Goal: Task Accomplishment & Management: Manage account settings

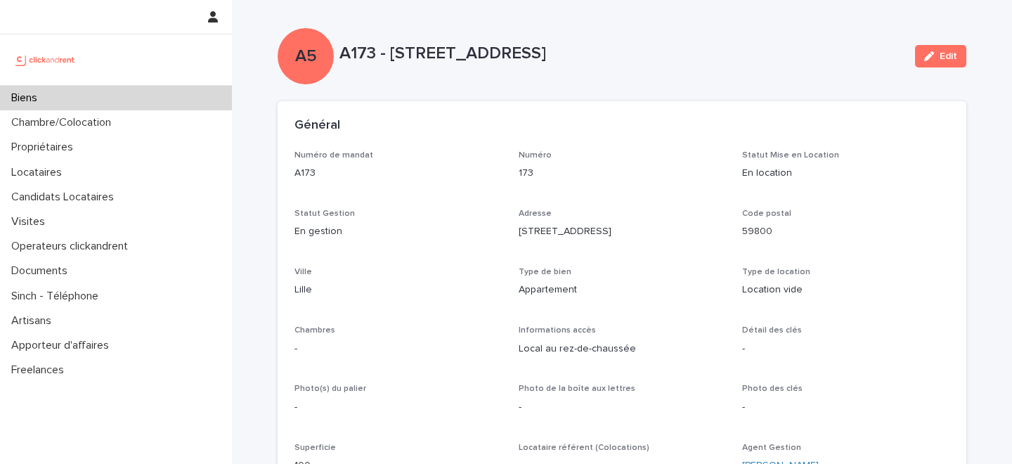
click at [130, 100] on div "Biens" at bounding box center [116, 98] width 232 height 25
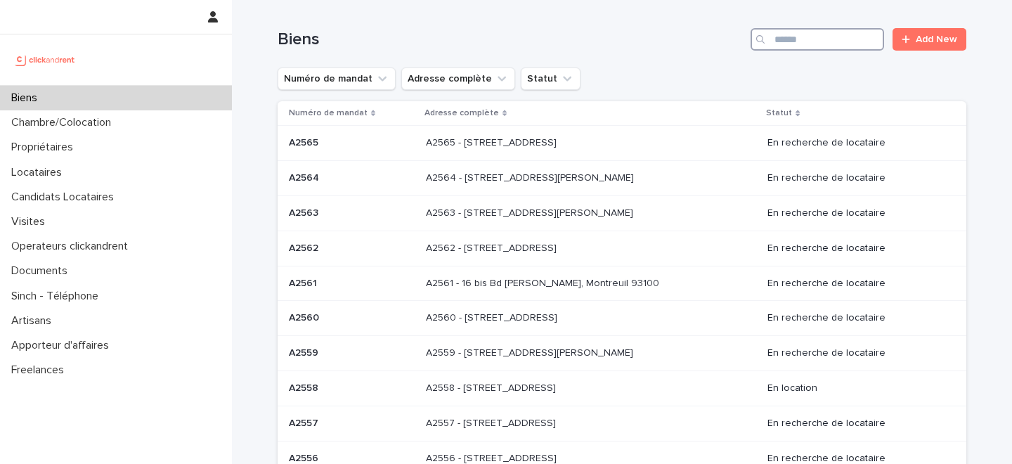
click at [829, 42] on input "Search" at bounding box center [818, 39] width 134 height 22
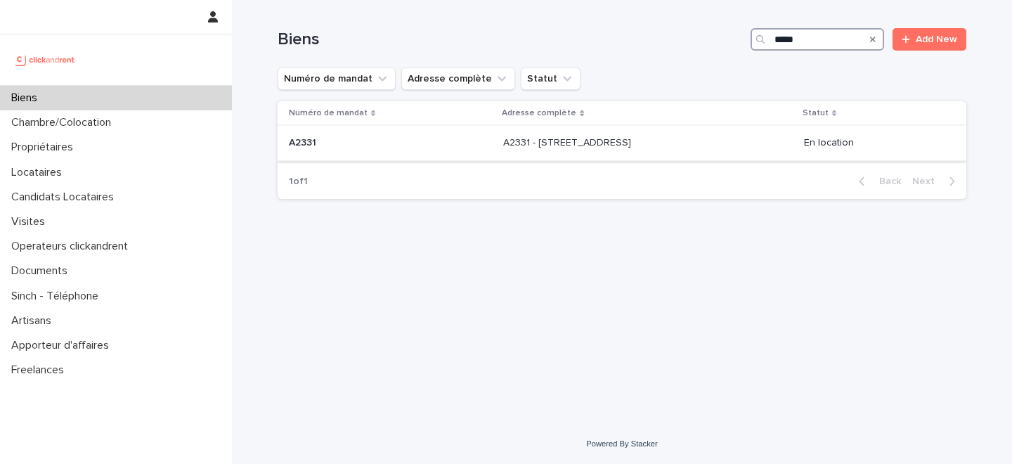
type input "*****"
click at [515, 149] on p "A2331 - 8 Rue de Bordeaux, Toulouse 31200" at bounding box center [568, 141] width 131 height 15
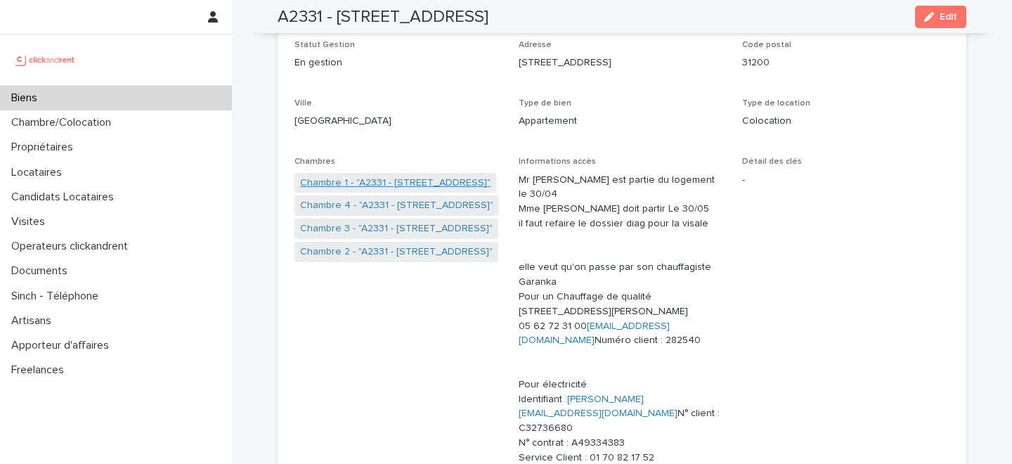
scroll to position [170, 0]
click at [376, 176] on link "Chambre 1 - "A2331 - 8 Rue de Bordeaux, Toulouse 31200"" at bounding box center [395, 181] width 191 height 15
click at [382, 253] on link "Chambre 2 - "A2331 - 8 Rue de Bordeaux, Toulouse 31200"" at bounding box center [396, 250] width 193 height 15
click at [119, 101] on div "Biens" at bounding box center [116, 98] width 232 height 25
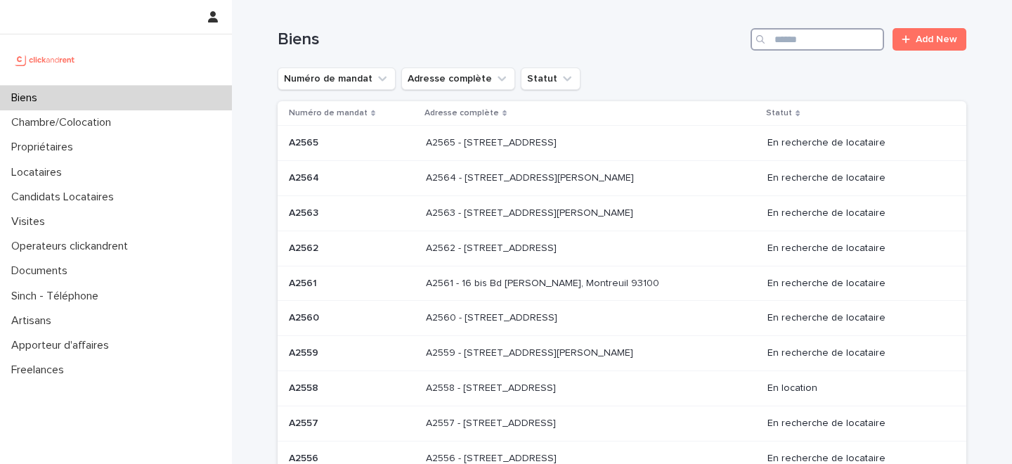
click at [805, 39] on input "Search" at bounding box center [818, 39] width 134 height 22
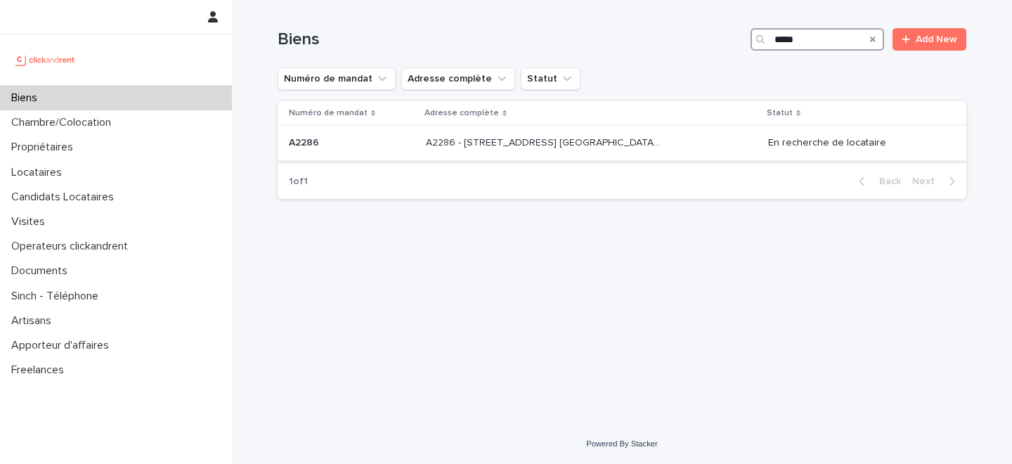
type input "*****"
click at [506, 143] on p "A2286 - 5 allée du Dr. Schalow, Aulnay-sous-Bois 93600" at bounding box center [544, 141] width 237 height 15
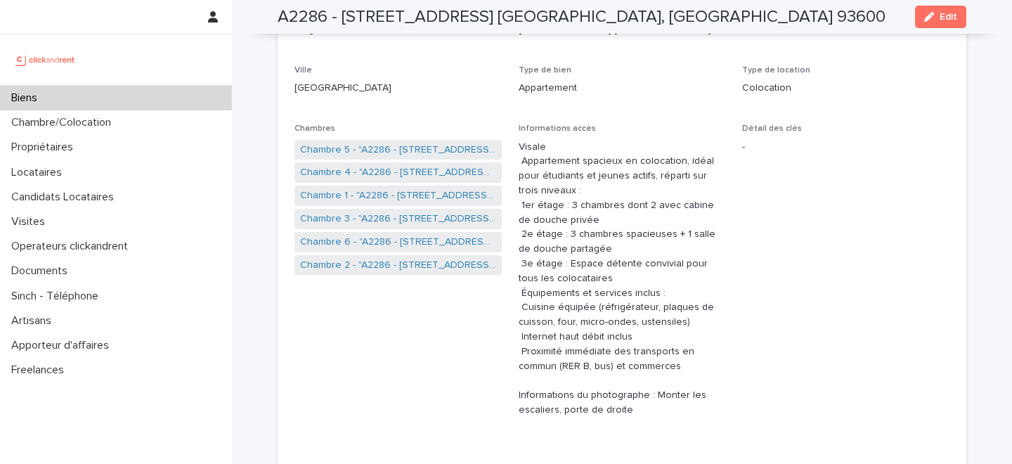
scroll to position [203, 0]
click at [373, 172] on link "Chambre 1 - "A2286 - 5 allée du Dr. Schalow, Aulnay-sous-Bois 93600"" at bounding box center [398, 171] width 196 height 15
click at [377, 146] on link "Chambre 4 - "A2286 - 5 allée du Dr. Schalow, Aulnay-sous-Bois 93600"" at bounding box center [398, 148] width 196 height 15
click at [370, 196] on link "Chambre 5 - "A2286 - 5 allée du Dr. Schalow, Aulnay-sous-Bois 93600"" at bounding box center [398, 194] width 196 height 15
click at [137, 95] on div "Biens" at bounding box center [116, 98] width 232 height 25
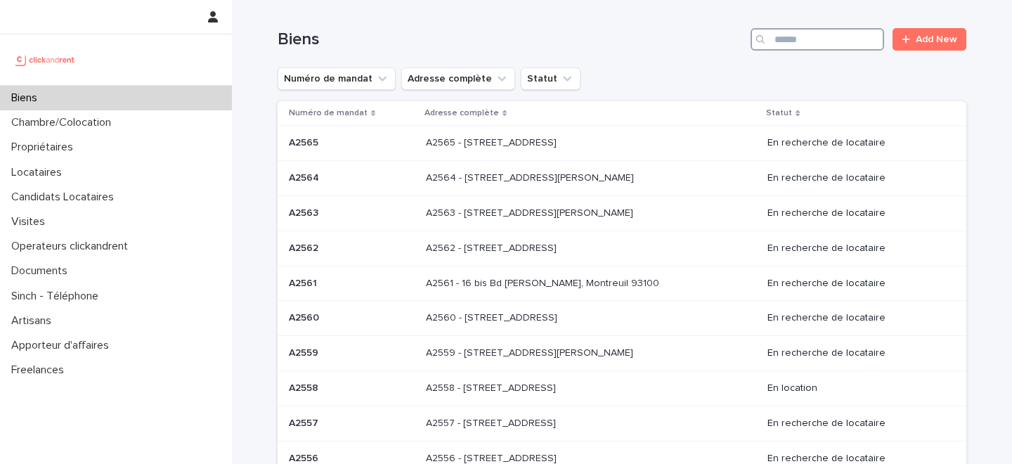
click at [801, 48] on input "Search" at bounding box center [818, 39] width 134 height 22
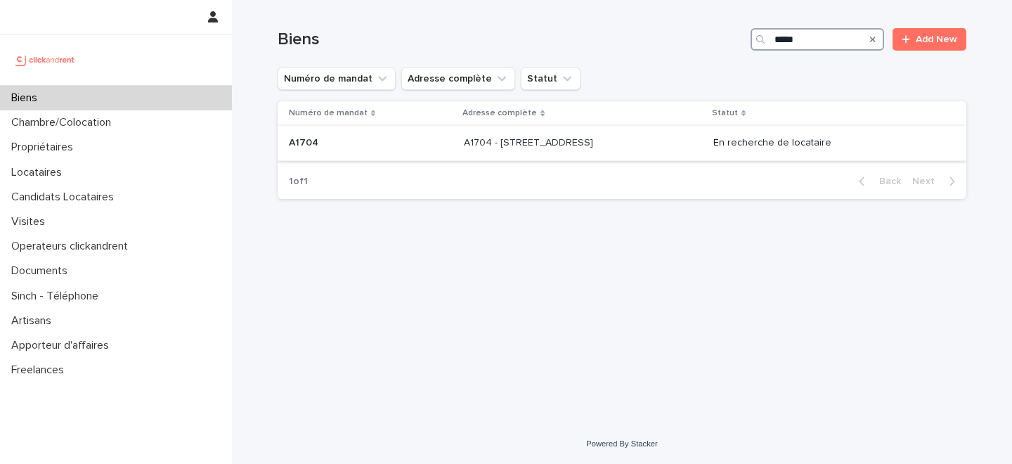
type input "*****"
click at [534, 133] on div "A1704 - 4 rue de la Platrerie, Étampes 91150 A1704 - 4 rue de la Platrerie, Éta…" at bounding box center [583, 142] width 238 height 23
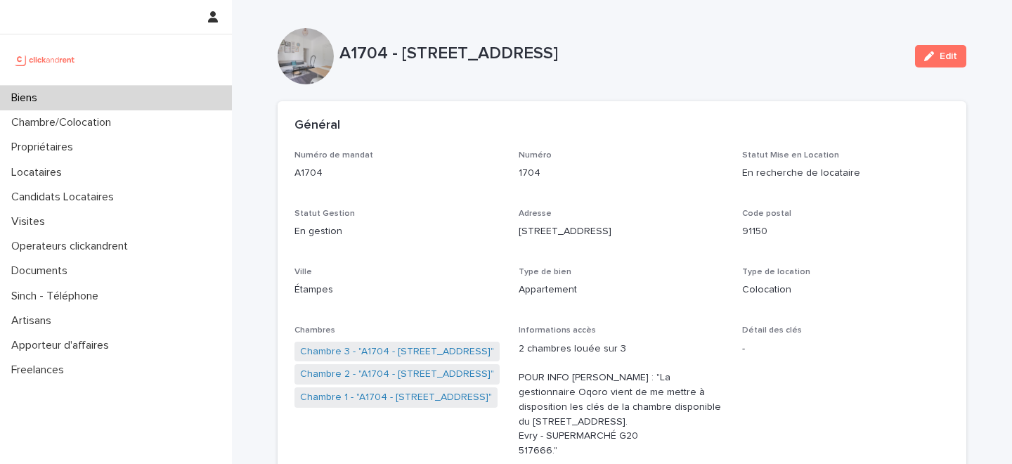
click at [586, 217] on p "Adresse" at bounding box center [622, 214] width 207 height 10
click at [399, 348] on link "Chambre 3 - "A1704 - 4 rue de la Platrerie, Étampes 91150"" at bounding box center [397, 351] width 194 height 15
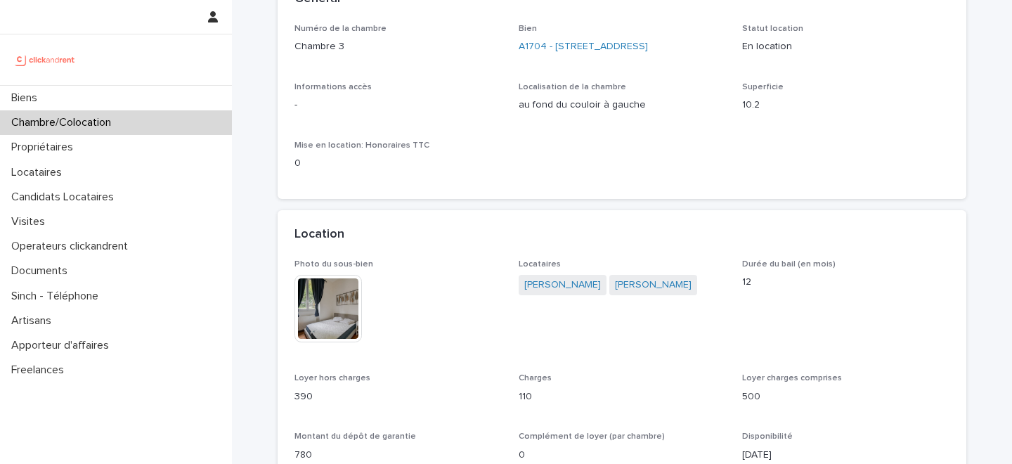
scroll to position [176, 0]
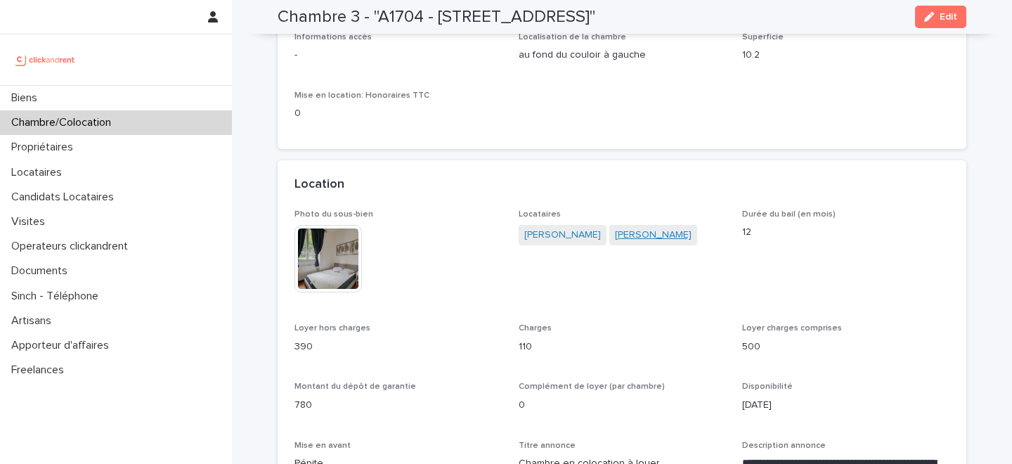
click at [615, 235] on link "Wendy Uthui" at bounding box center [653, 235] width 77 height 15
click at [552, 235] on link "Antoine Moras" at bounding box center [562, 235] width 77 height 15
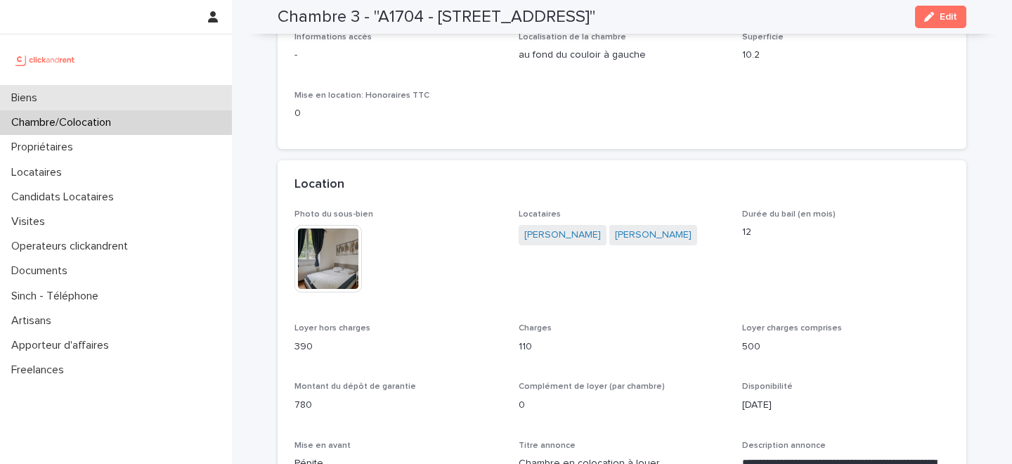
click at [134, 96] on div "Biens" at bounding box center [116, 98] width 232 height 25
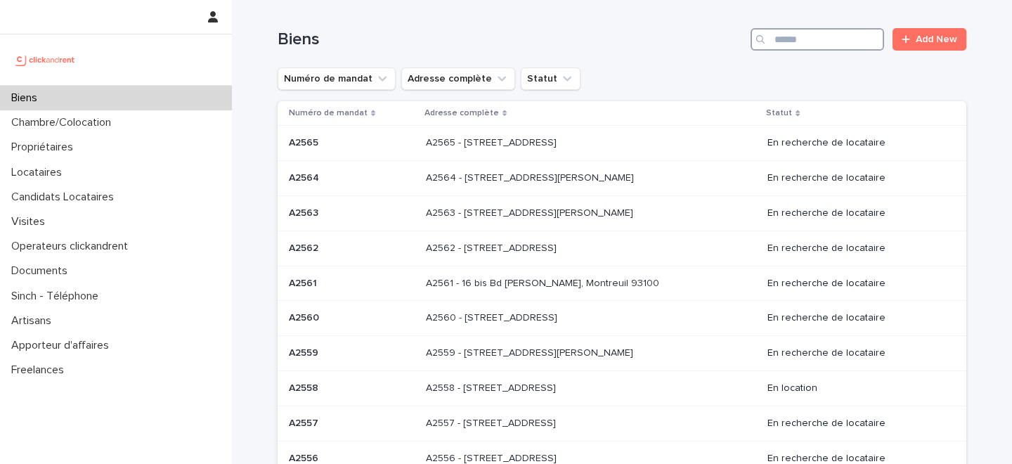
click at [807, 41] on input "Search" at bounding box center [818, 39] width 134 height 22
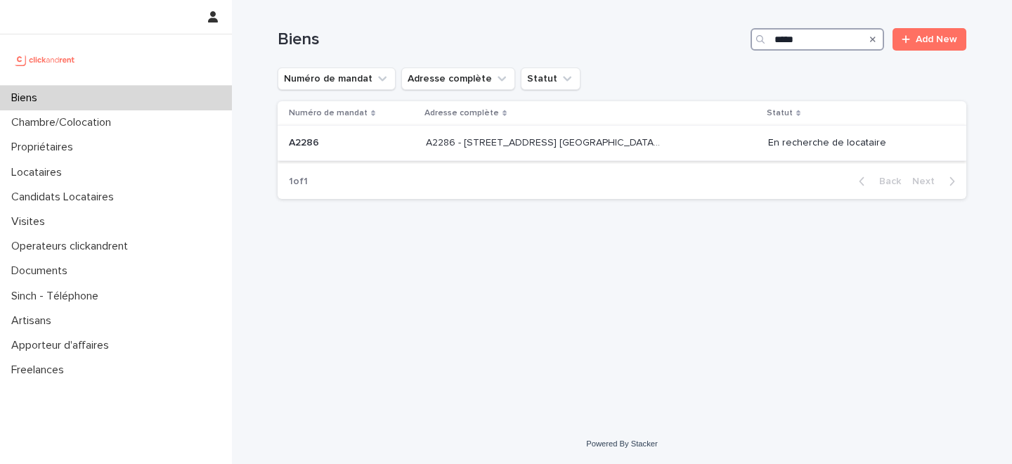
type input "*****"
click at [575, 137] on p "A2286 - [STREET_ADDRESS] [GEOGRAPHIC_DATA], [GEOGRAPHIC_DATA] 93600" at bounding box center [544, 141] width 237 height 15
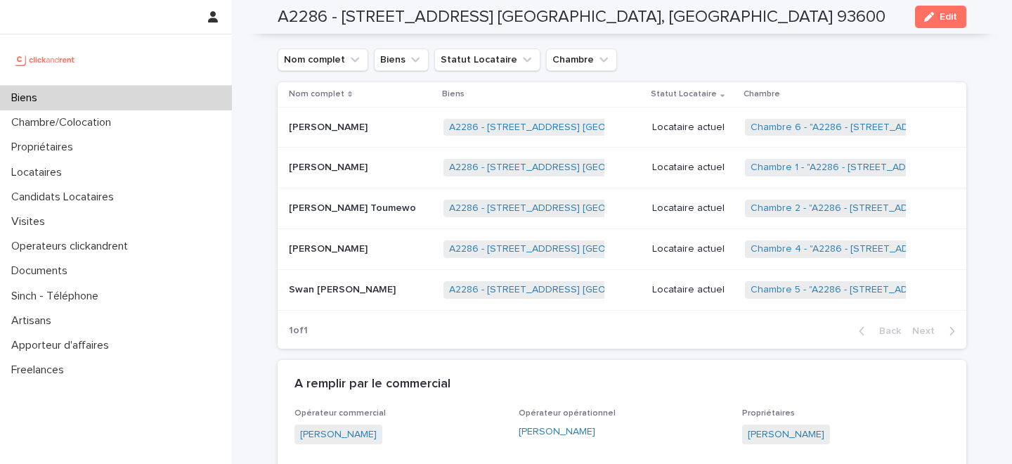
scroll to position [998, 0]
click at [784, 288] on link "Chambre 5 - "A2286 - [STREET_ADDRESS] [GEOGRAPHIC_DATA], [GEOGRAPHIC_DATA] 9360…" at bounding box center [966, 289] width 431 height 12
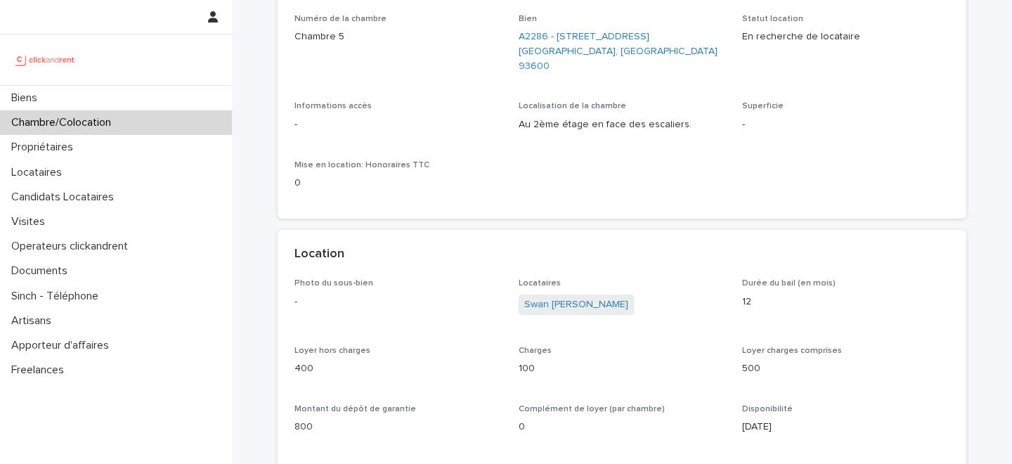
scroll to position [179, 0]
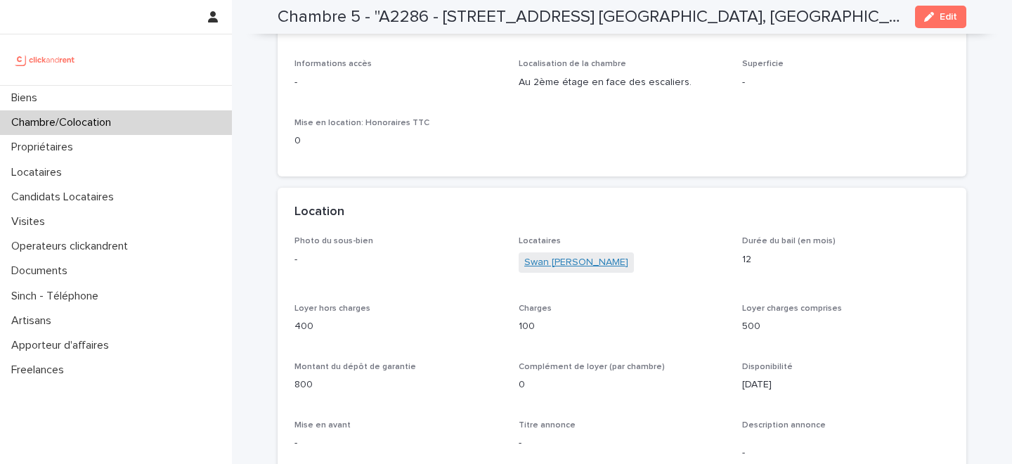
click at [574, 255] on link "Swan [PERSON_NAME]" at bounding box center [576, 262] width 104 height 15
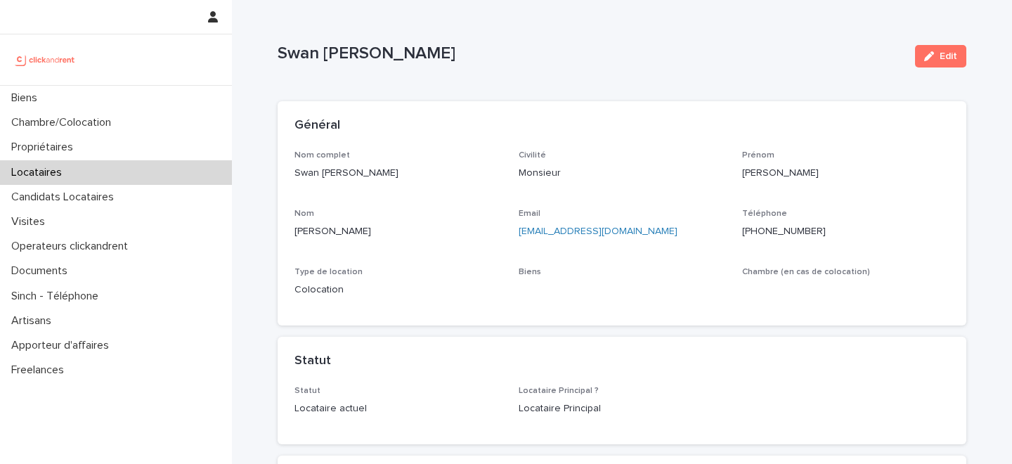
click at [404, 49] on p "Swan [PERSON_NAME]" at bounding box center [591, 54] width 626 height 20
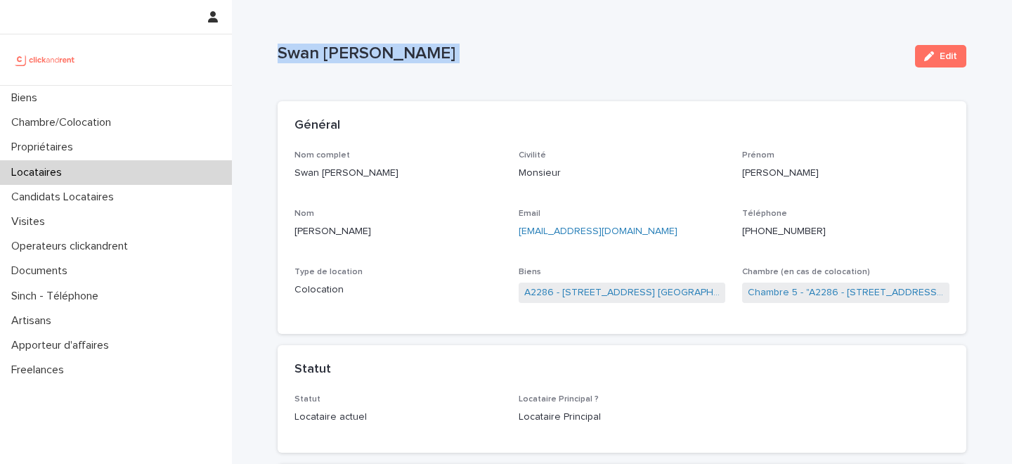
click at [404, 49] on p "Swan [PERSON_NAME]" at bounding box center [591, 54] width 626 height 20
copy div "Swan Joseph Fernandez Edit Sorry, there was an error saving your record. Please…"
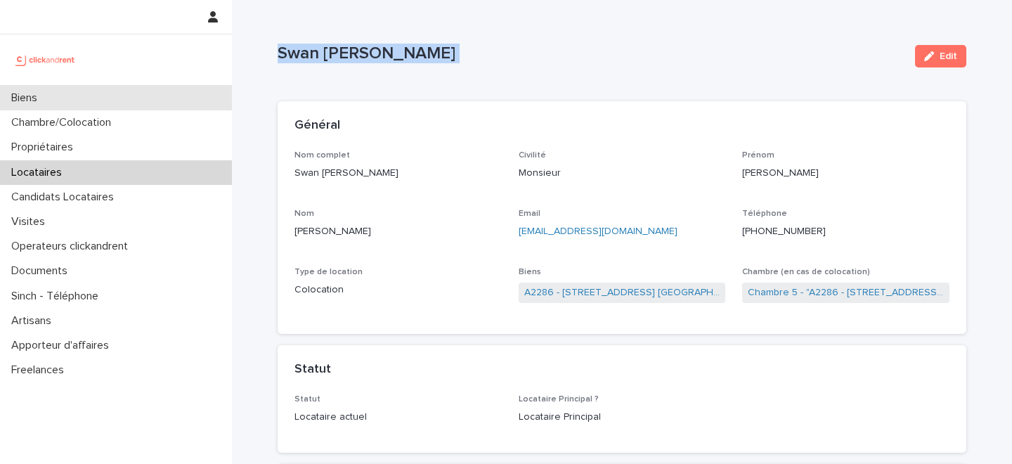
click at [144, 99] on div "Biens" at bounding box center [116, 98] width 232 height 25
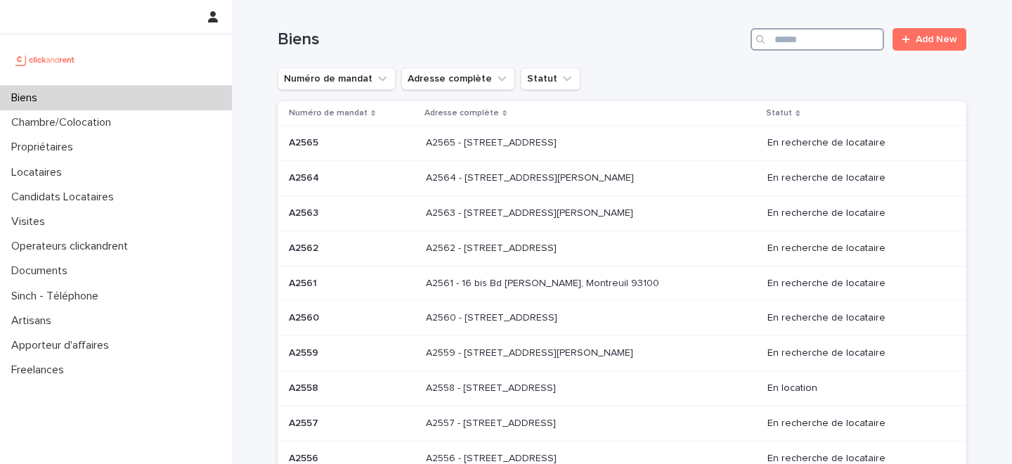
click at [819, 38] on input "Search" at bounding box center [818, 39] width 134 height 22
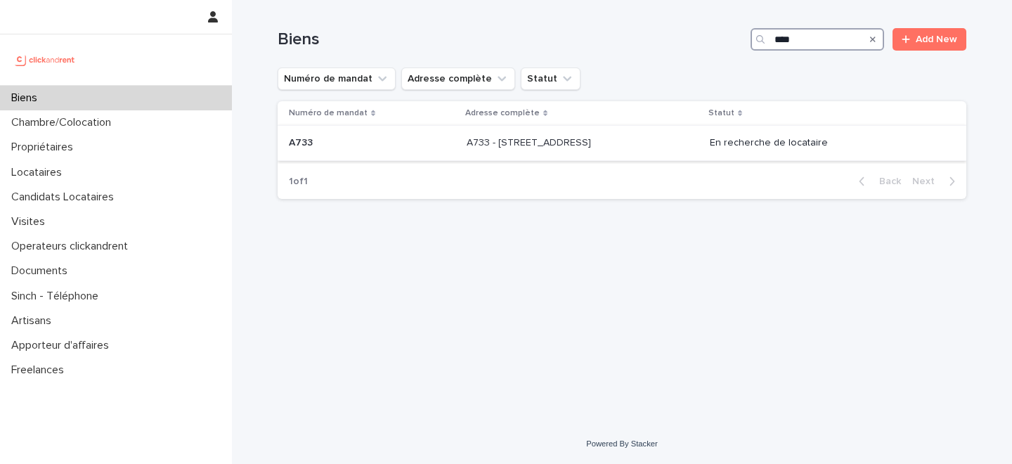
type input "****"
click at [564, 150] on div "A733 - 1 rue des Linandes Oranges, Cergy 95000 A733 - 1 rue des Linandes Orange…" at bounding box center [583, 142] width 232 height 23
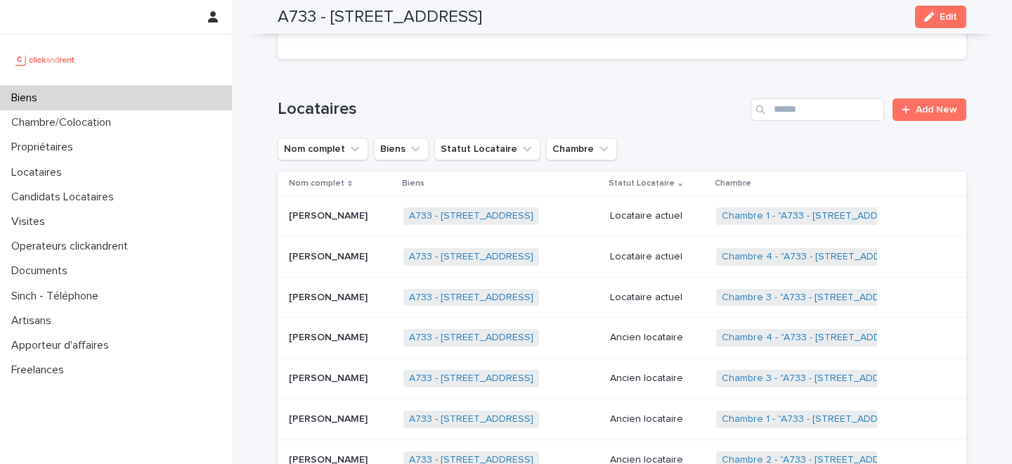
scroll to position [602, 0]
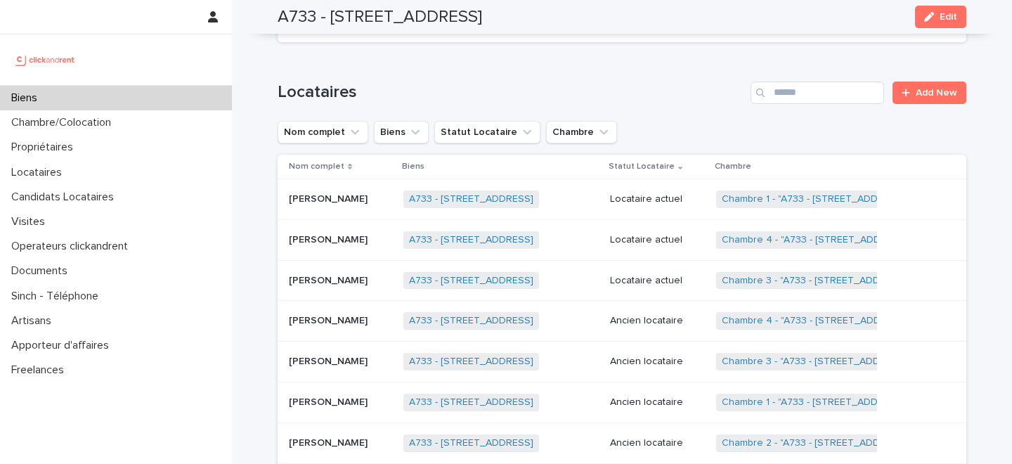
click at [372, 278] on p at bounding box center [340, 281] width 103 height 12
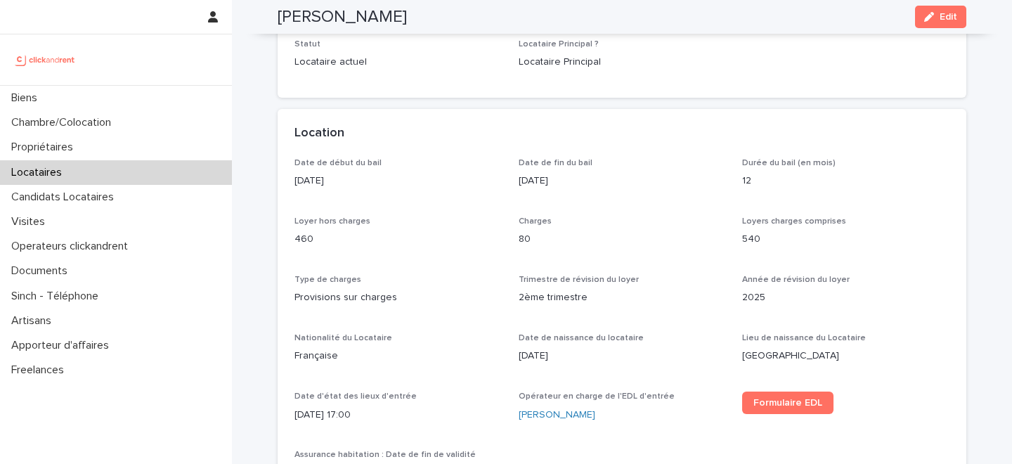
scroll to position [385, 0]
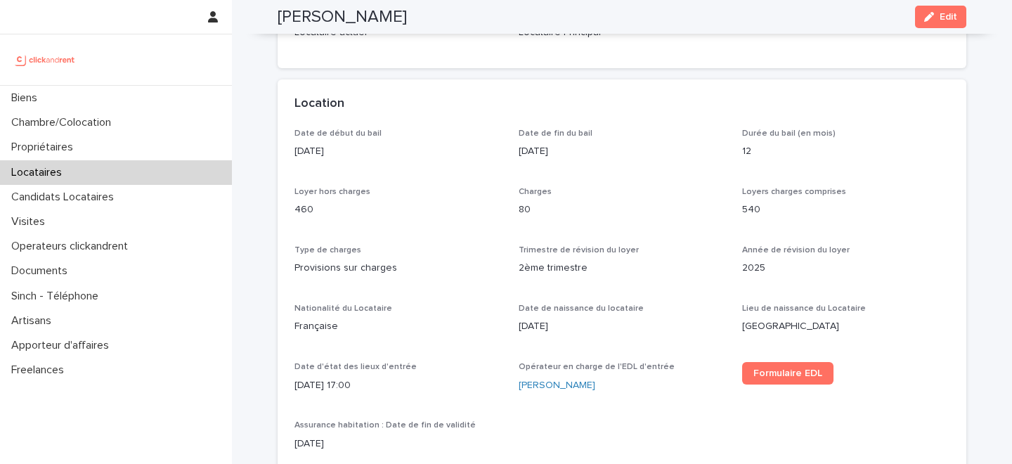
click at [558, 256] on div "Trimestre de révision du loyer 2ème trimestre" at bounding box center [622, 265] width 207 height 41
click at [120, 172] on div "Locataires" at bounding box center [116, 172] width 232 height 25
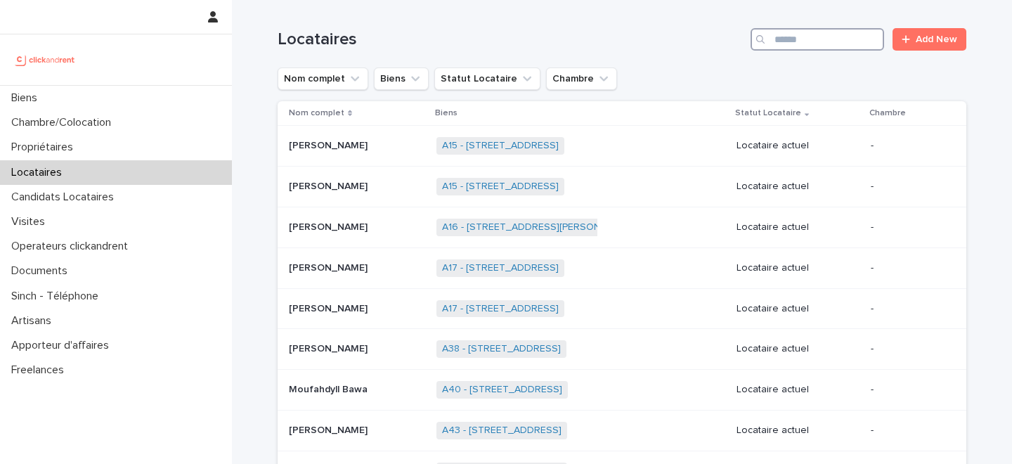
click at [804, 44] on input "Search" at bounding box center [818, 39] width 134 height 22
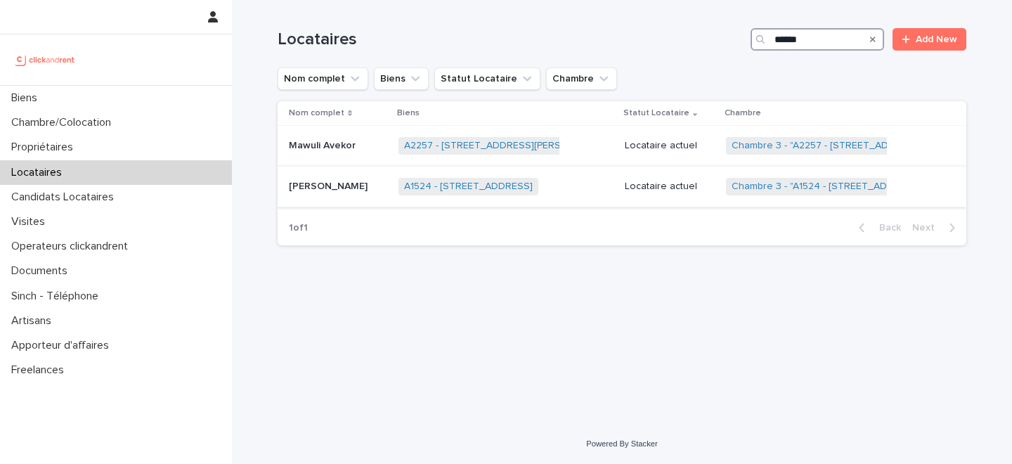
type input "******"
click at [329, 191] on p "Jeanne Avekor" at bounding box center [330, 185] width 82 height 15
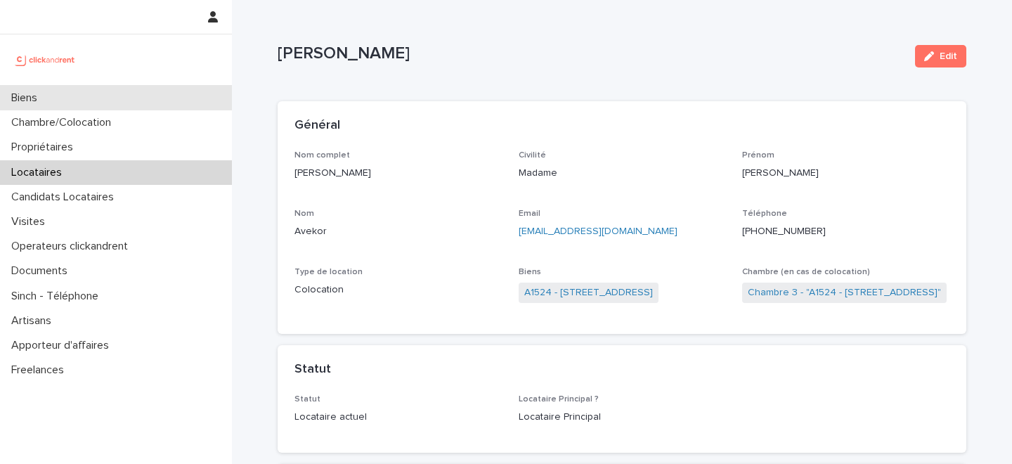
click at [127, 90] on div "Biens" at bounding box center [116, 98] width 232 height 25
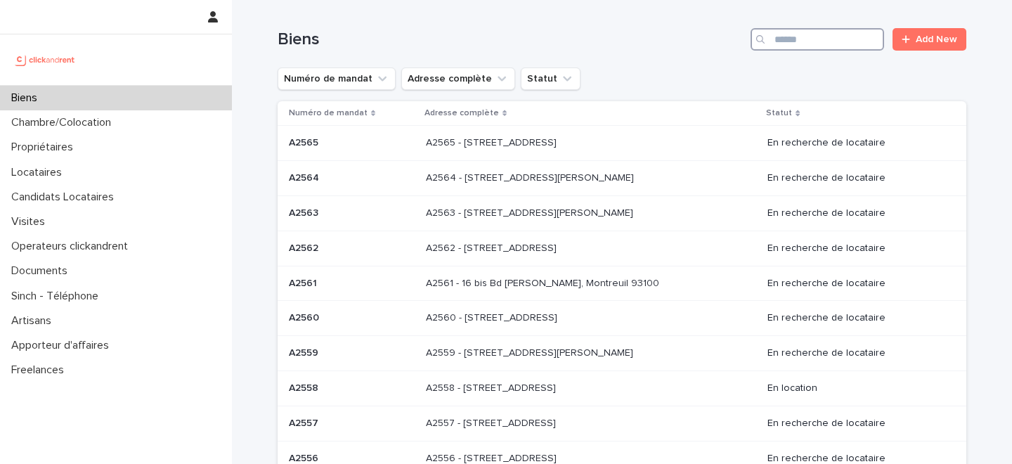
click at [820, 34] on input "Search" at bounding box center [818, 39] width 134 height 22
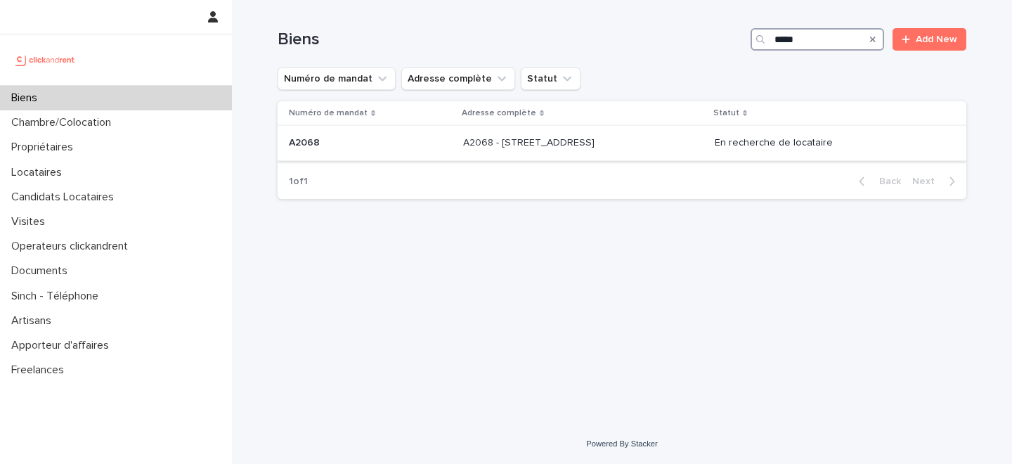
type input "*****"
click at [484, 151] on div "A2068 - 60 Rue De Castille, Amiens 80000 A2068 - 60 Rue De Castille, Amiens 800…" at bounding box center [583, 142] width 240 height 23
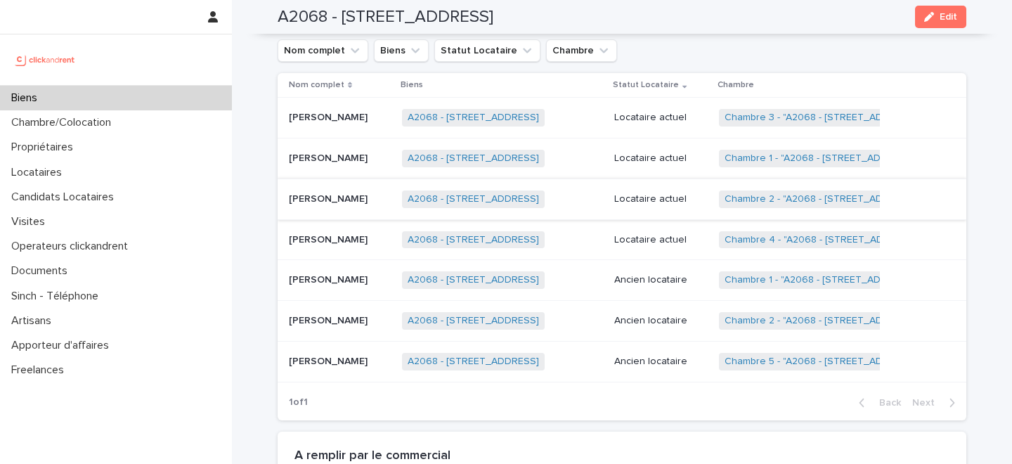
scroll to position [653, 0]
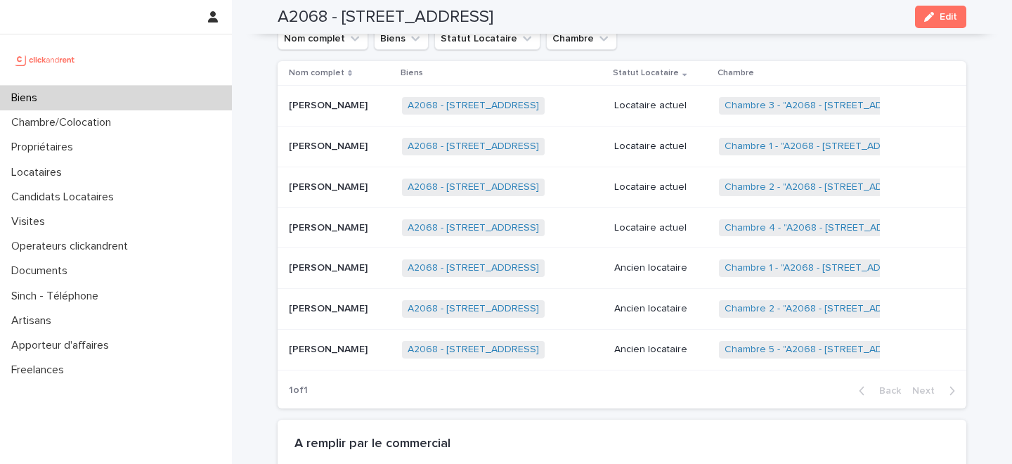
click at [333, 193] on p "Léandre Enguerrand Legrand" at bounding box center [330, 186] width 82 height 15
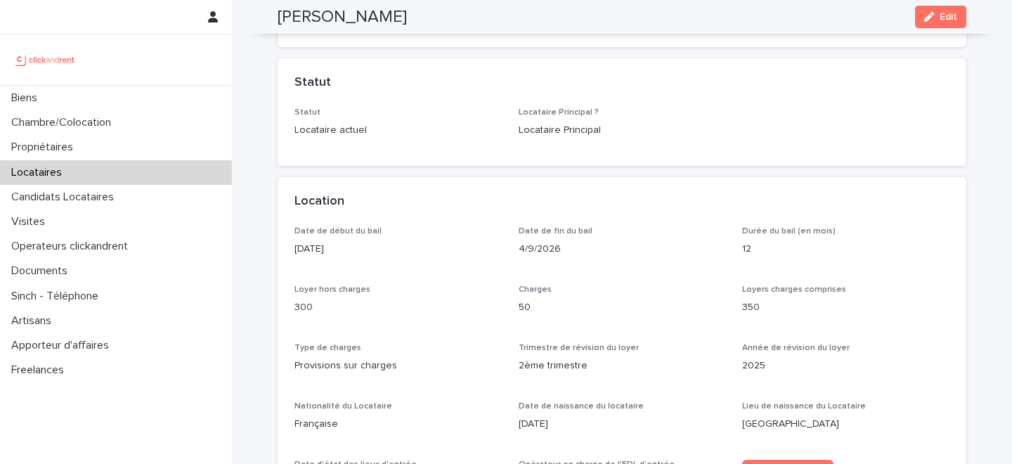
scroll to position [377, 0]
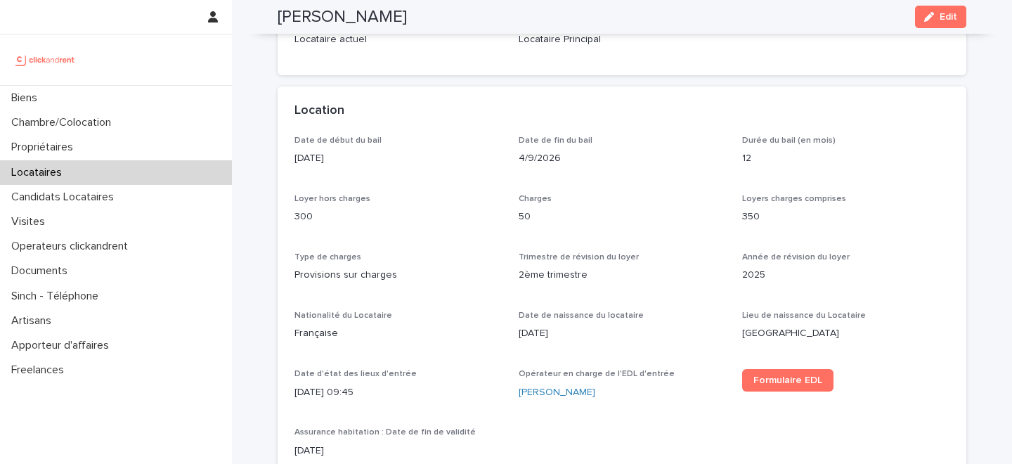
click at [98, 171] on div "Locataires" at bounding box center [116, 172] width 232 height 25
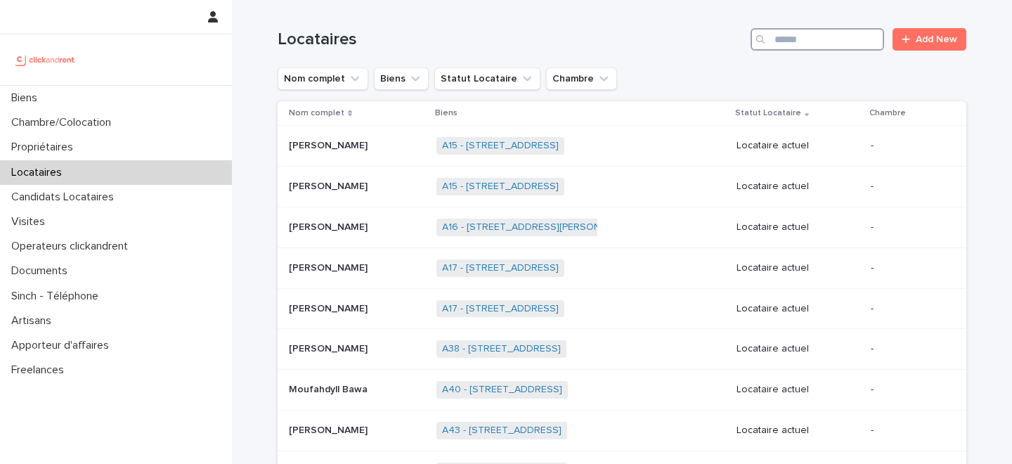
click at [811, 37] on input "Search" at bounding box center [818, 39] width 134 height 22
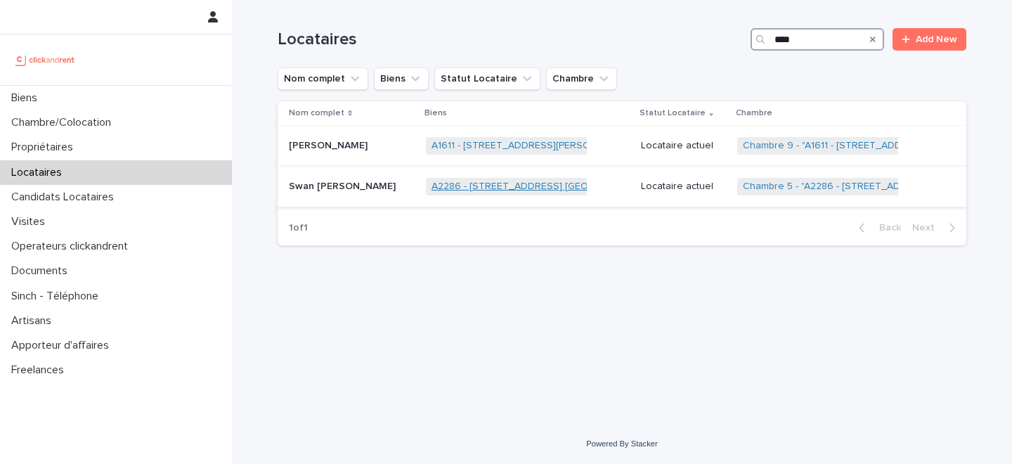
type input "****"
click at [511, 188] on link "A2286 - [STREET_ADDRESS] [GEOGRAPHIC_DATA], [GEOGRAPHIC_DATA] 93600" at bounding box center [615, 187] width 366 height 12
click at [400, 190] on p at bounding box center [352, 187] width 126 height 12
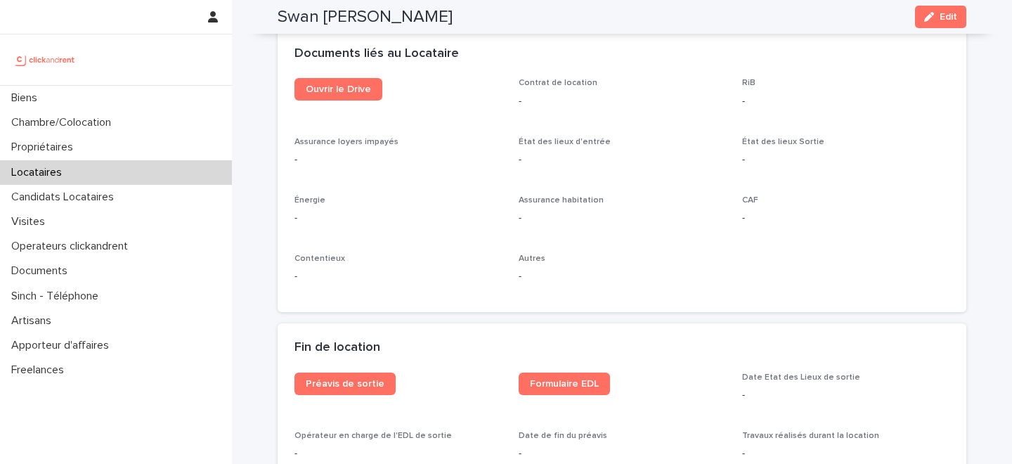
scroll to position [1517, 0]
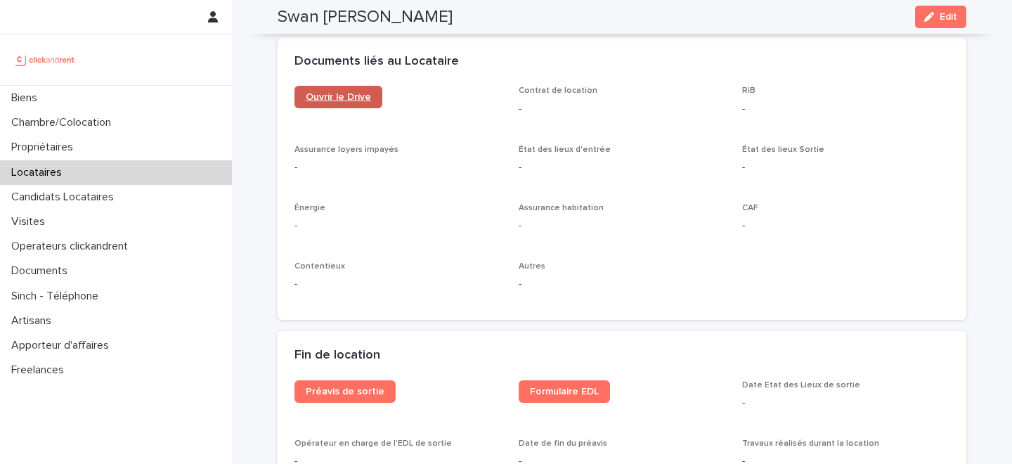
click at [337, 95] on span "Ouvrir le Drive" at bounding box center [338, 97] width 65 height 10
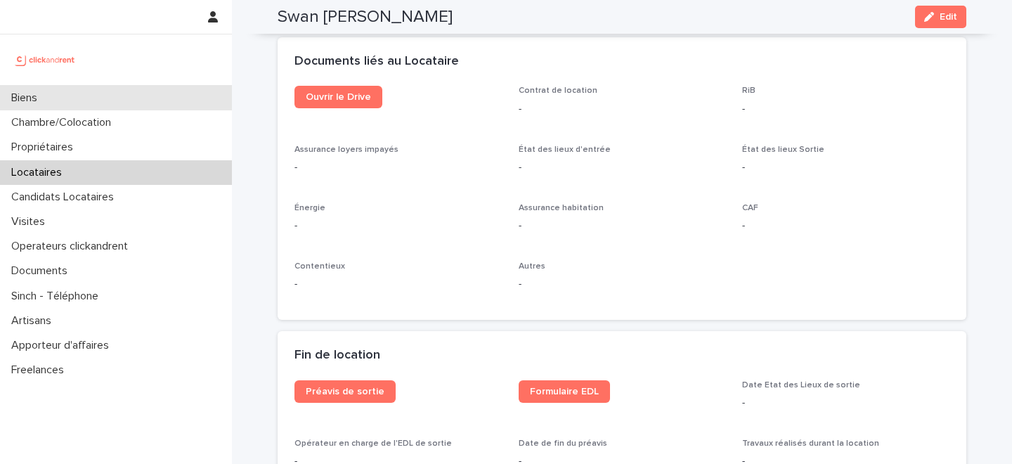
click at [128, 98] on div "Biens" at bounding box center [116, 98] width 232 height 25
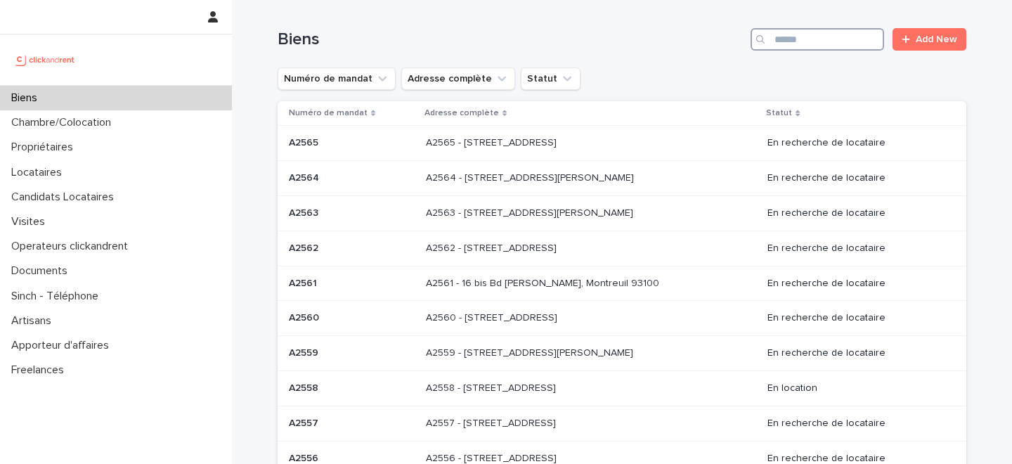
click at [833, 42] on input "Search" at bounding box center [818, 39] width 134 height 22
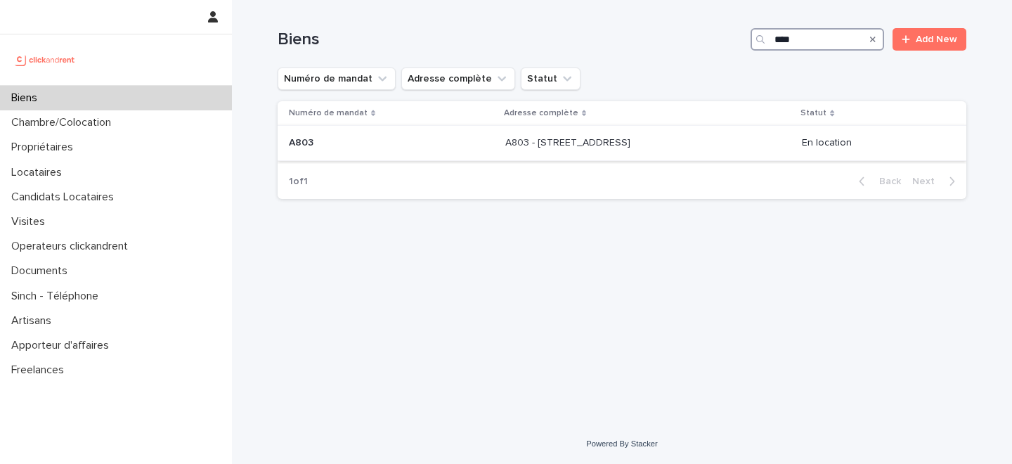
type input "****"
click at [593, 143] on p "A803 - 1 rue Château Payan, Marseille 13005" at bounding box center [569, 141] width 128 height 15
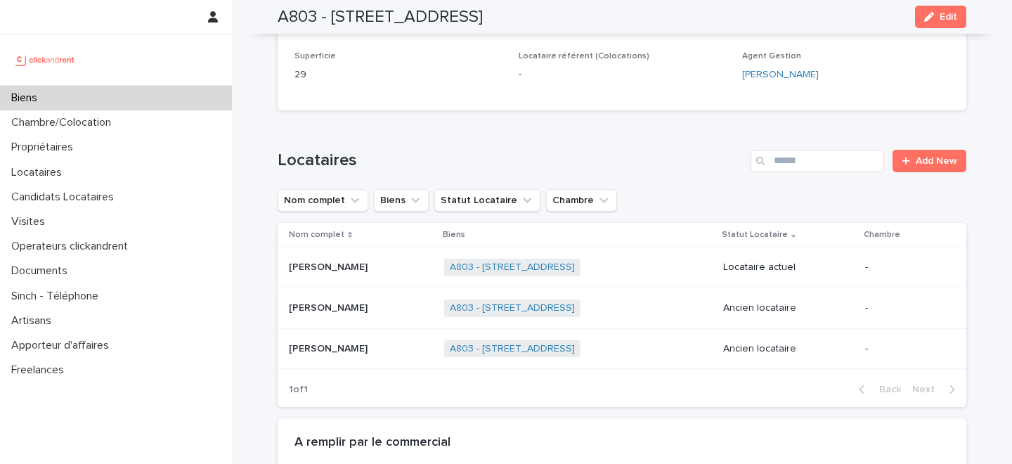
scroll to position [481, 0]
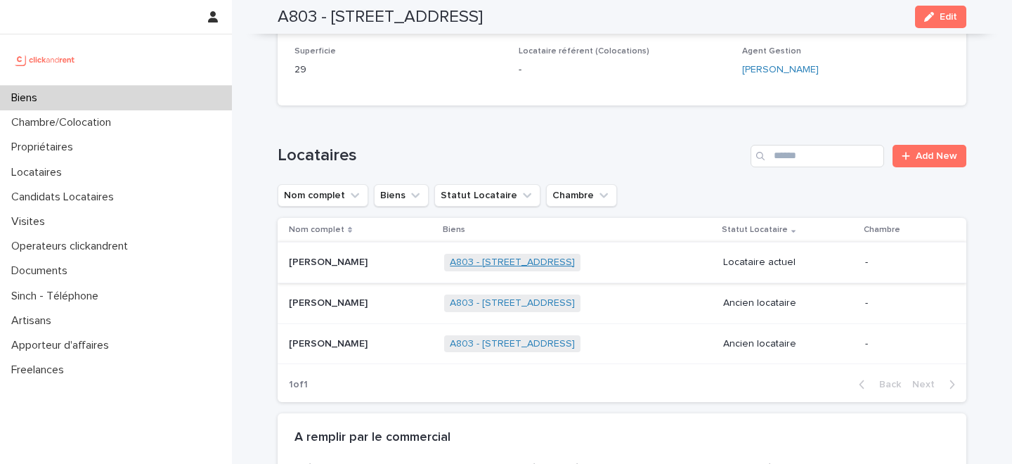
click at [543, 257] on link "A803 - 1 rue Château Payan, Marseille 13005" at bounding box center [512, 263] width 125 height 12
click at [405, 257] on div "Sonia Ayah Sonia Ayah" at bounding box center [361, 262] width 144 height 23
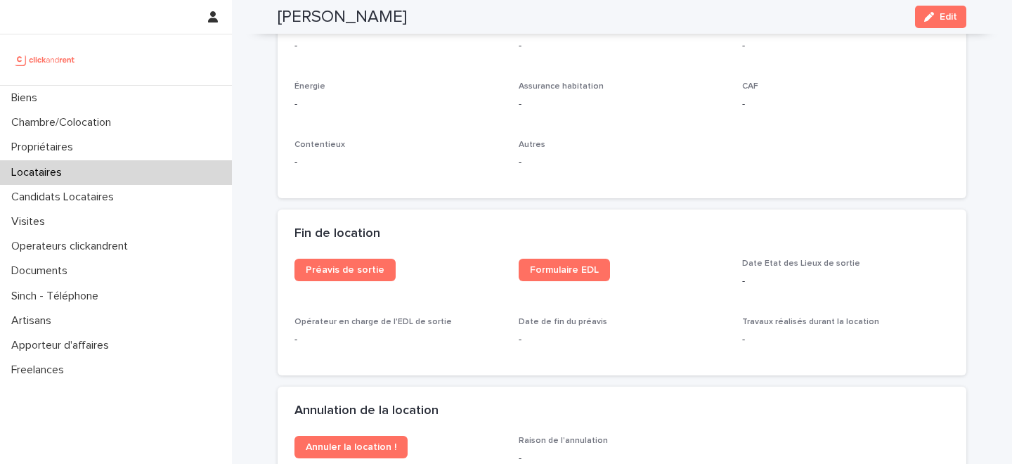
scroll to position [1457, 0]
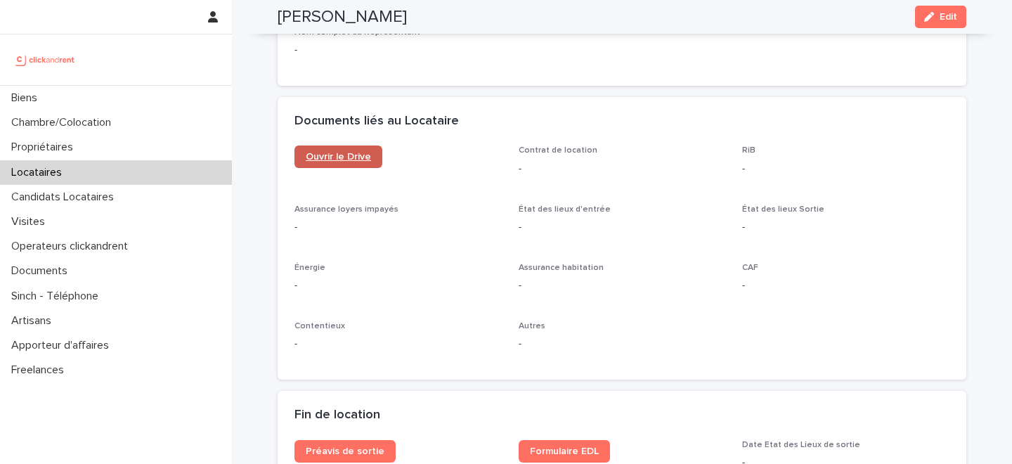
click at [340, 155] on span "Ouvrir le Drive" at bounding box center [338, 157] width 65 height 10
drag, startPoint x: 918, startPoint y: 22, endPoint x: 903, endPoint y: 27, distance: 15.6
click at [918, 22] on button "Edit" at bounding box center [940, 17] width 51 height 22
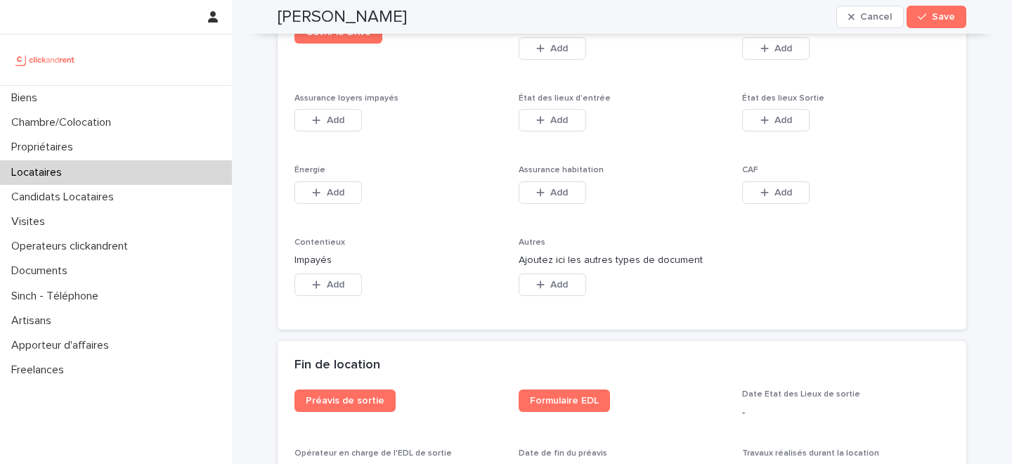
scroll to position [2383, 0]
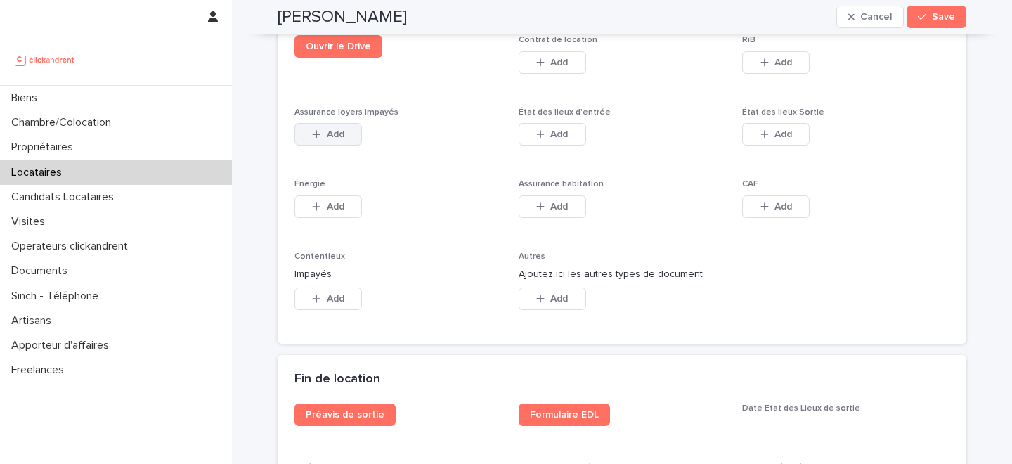
click at [334, 138] on span "Add" at bounding box center [336, 134] width 18 height 10
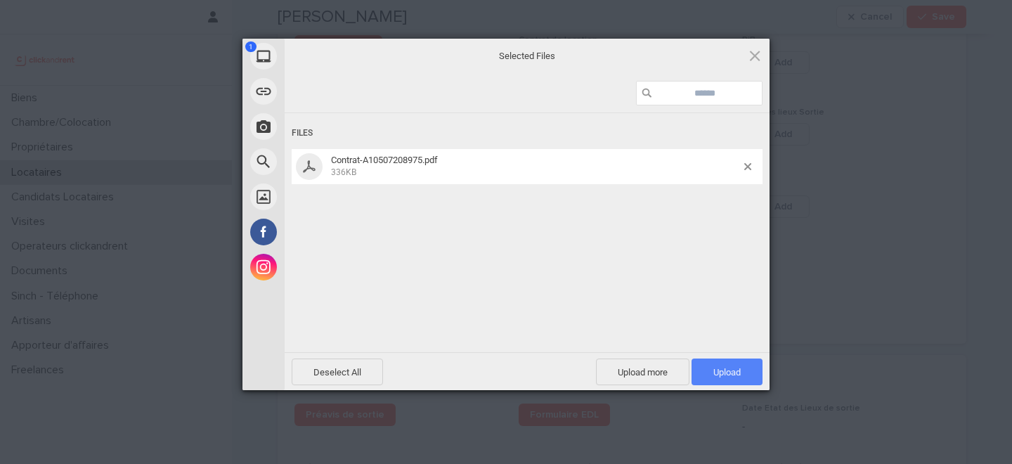
click at [718, 364] on span "Upload 1" at bounding box center [727, 372] width 71 height 27
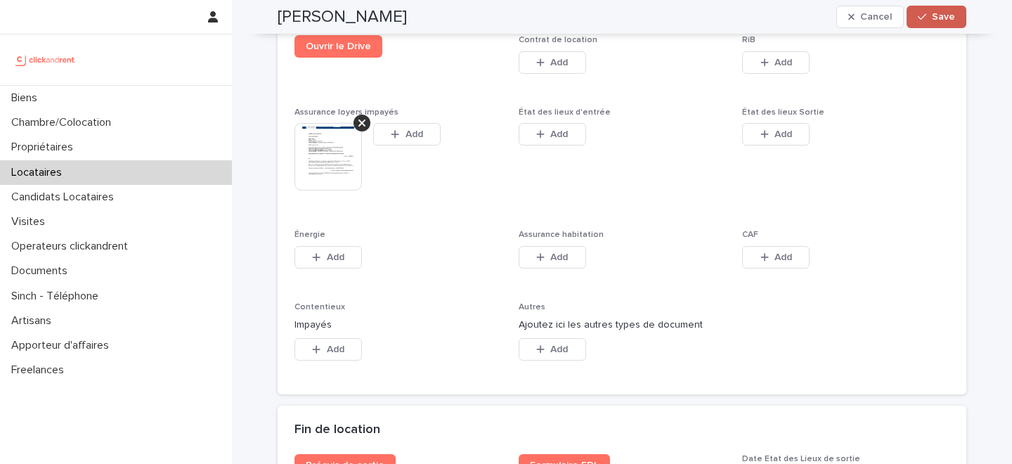
click at [941, 11] on button "Save" at bounding box center [937, 17] width 60 height 22
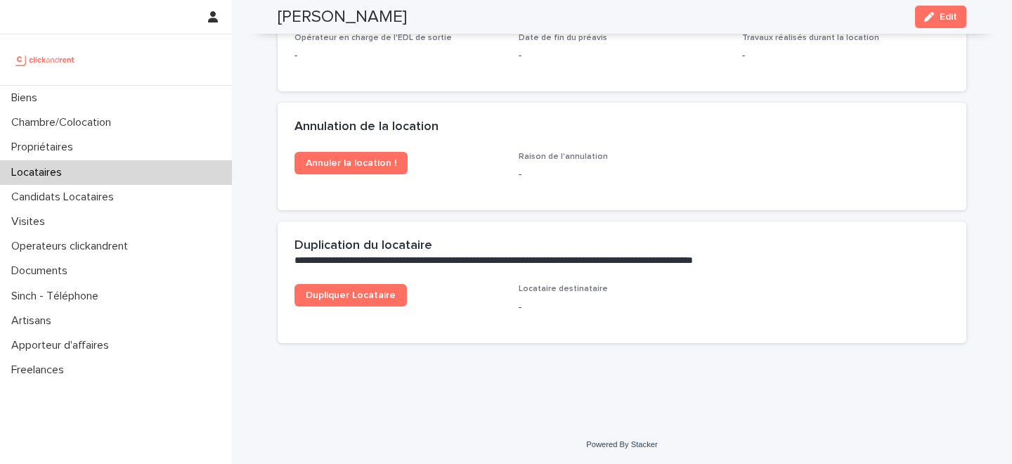
scroll to position [1978, 0]
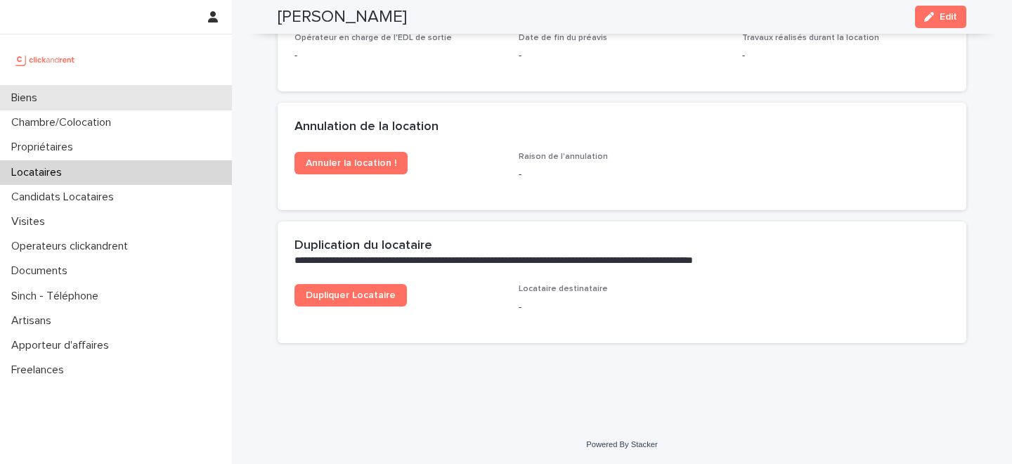
click at [118, 100] on div "Biens" at bounding box center [116, 98] width 232 height 25
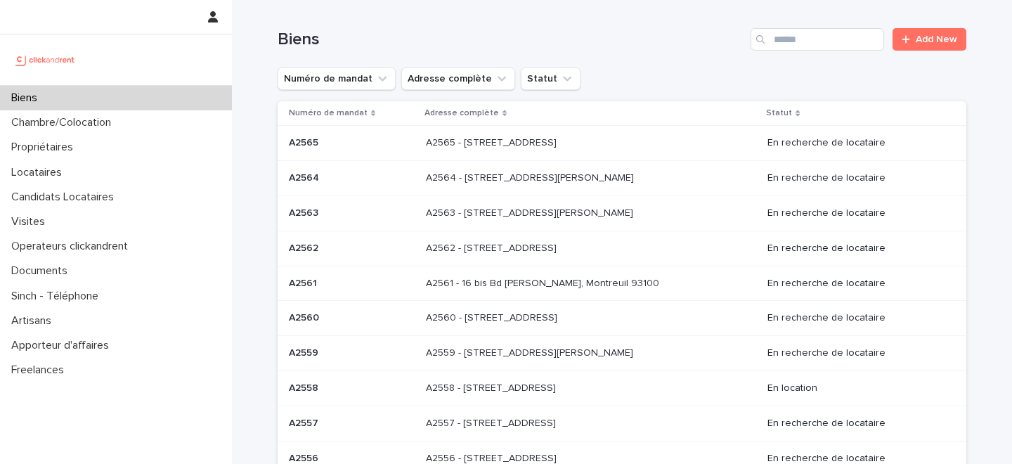
click at [661, 60] on div "Biens Add New" at bounding box center [622, 33] width 689 height 67
click at [671, 39] on h1 "Biens" at bounding box center [511, 40] width 467 height 20
click at [108, 94] on div "Biens" at bounding box center [116, 98] width 232 height 25
click at [804, 37] on input "Search" at bounding box center [818, 39] width 134 height 22
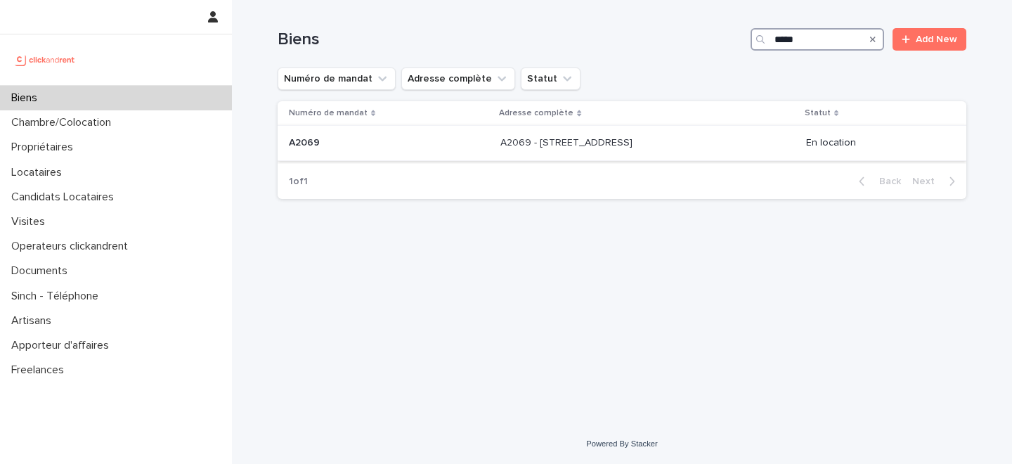
type input "*****"
click at [519, 150] on div "A2069 - 1 Rue Du Tour De Ville, Amiens 80000 A2069 - 1 Rue Du Tour De Ville, Am…" at bounding box center [648, 142] width 294 height 23
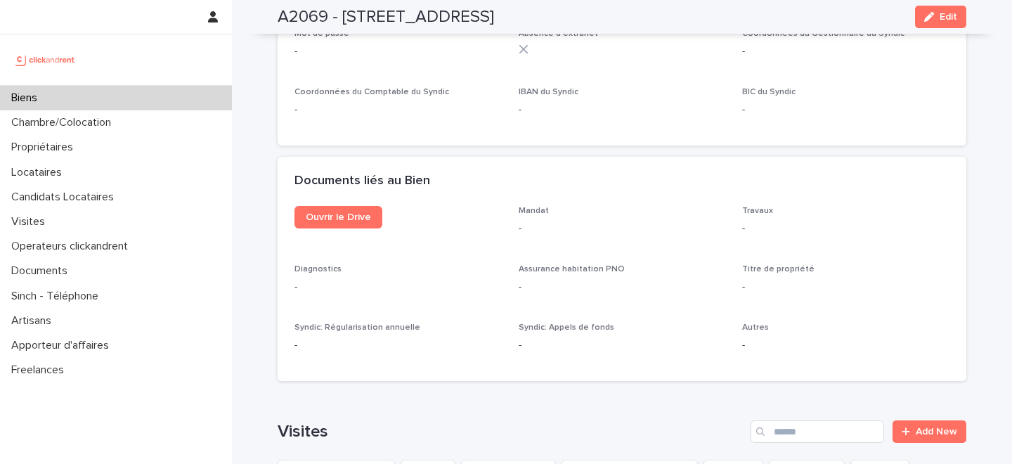
scroll to position [4701, 0]
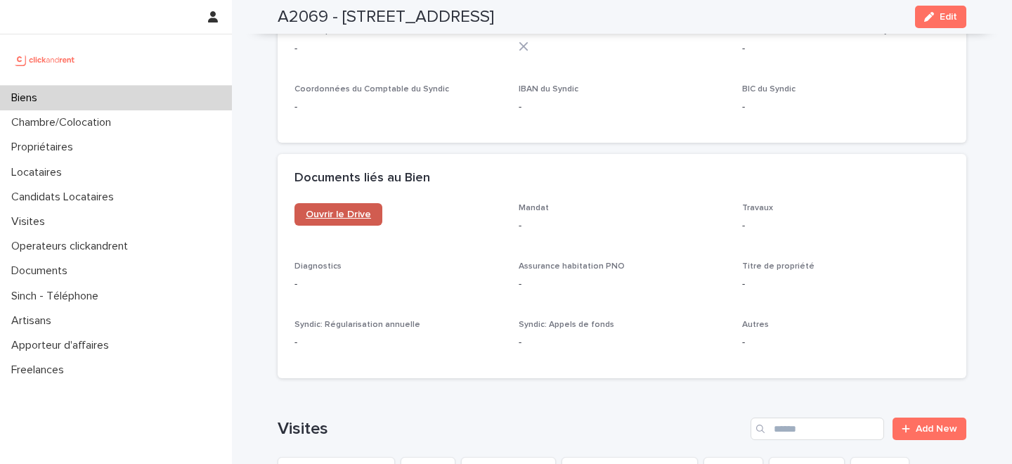
click at [344, 209] on span "Ouvrir le Drive" at bounding box center [338, 214] width 65 height 10
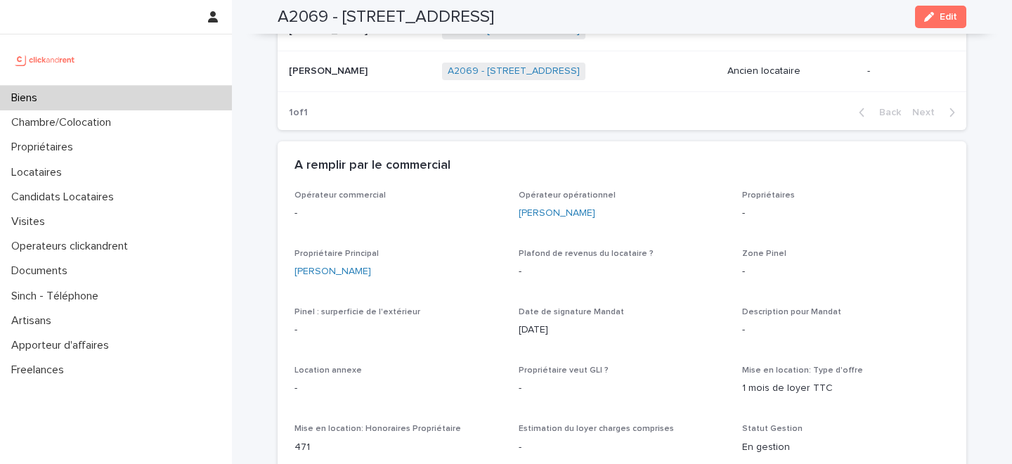
scroll to position [610, 0]
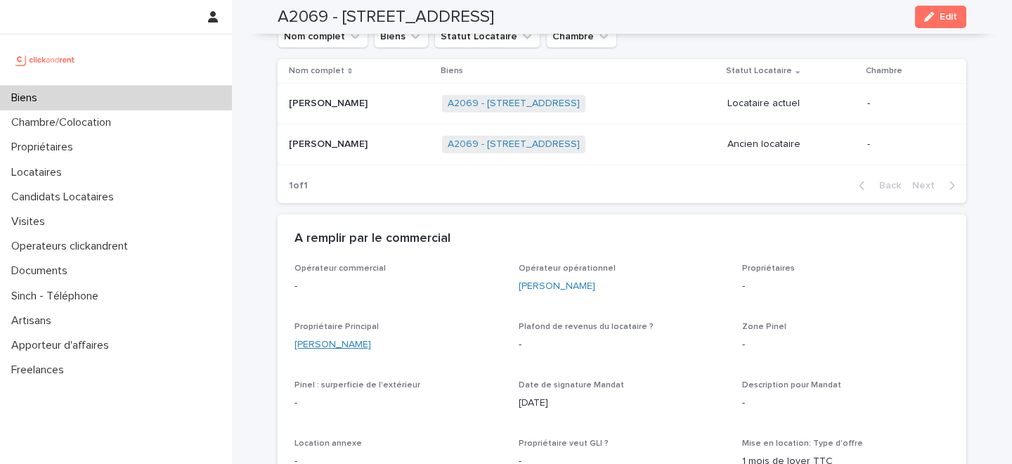
click at [334, 343] on link "[PERSON_NAME]" at bounding box center [333, 344] width 77 height 15
click at [931, 23] on button "Edit" at bounding box center [940, 17] width 51 height 22
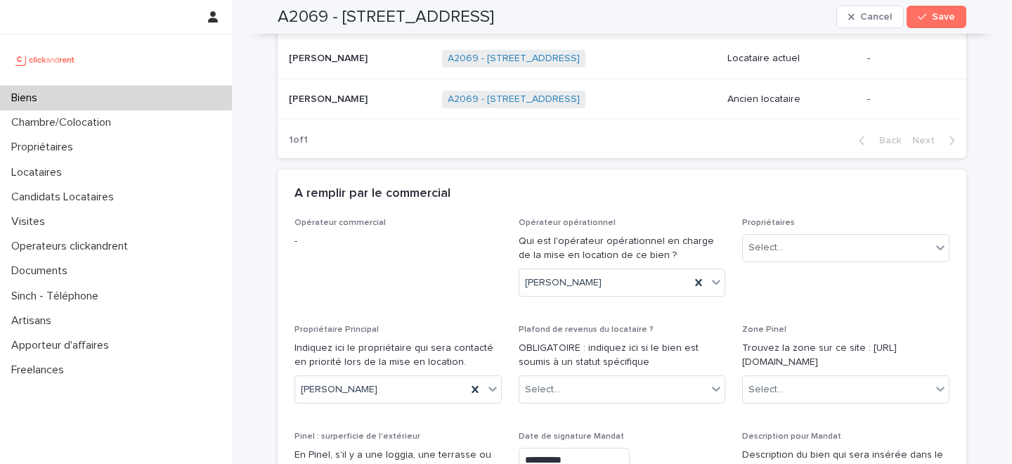
scroll to position [1050, 0]
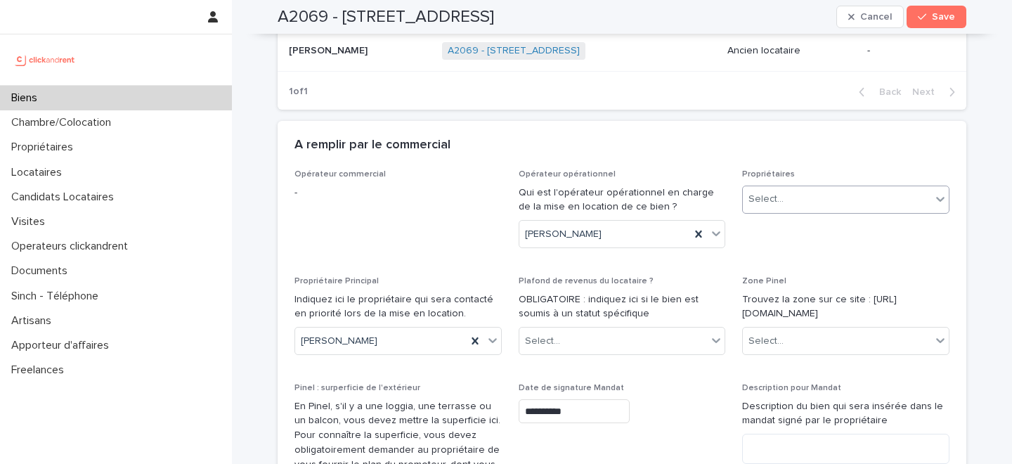
click at [785, 193] on input "text" at bounding box center [785, 199] width 1 height 12
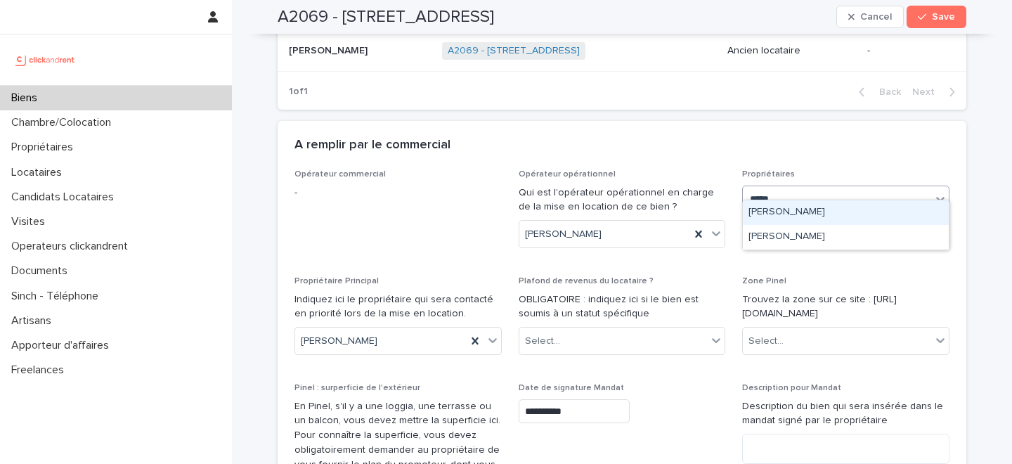
type input "*****"
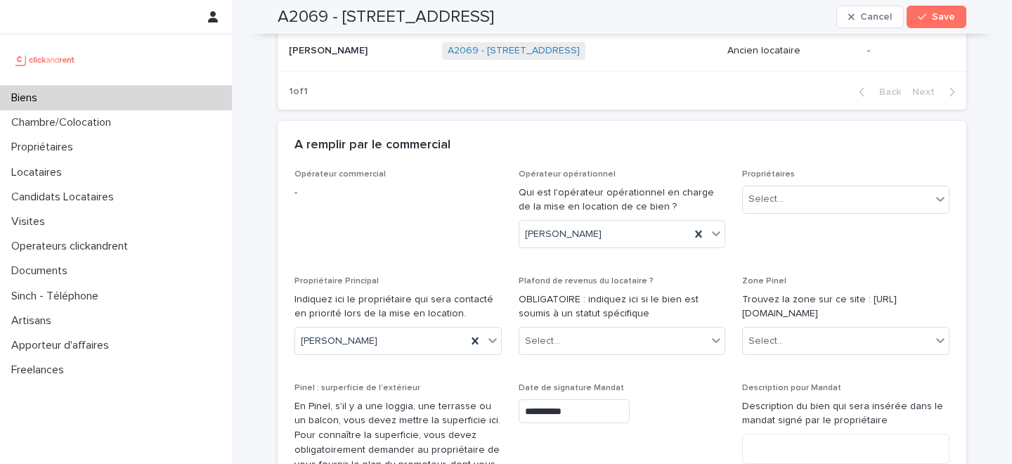
click at [651, 186] on p "Qui est l'opérateur opérationnel en charge de la mise en location de ce bien ?" at bounding box center [622, 201] width 207 height 30
click at [785, 188] on div "Select..." at bounding box center [837, 199] width 188 height 23
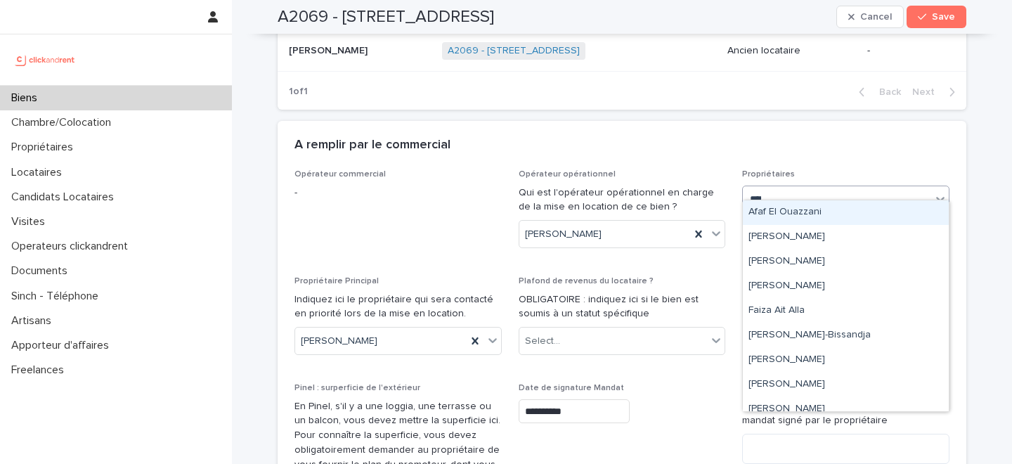
type input "*****"
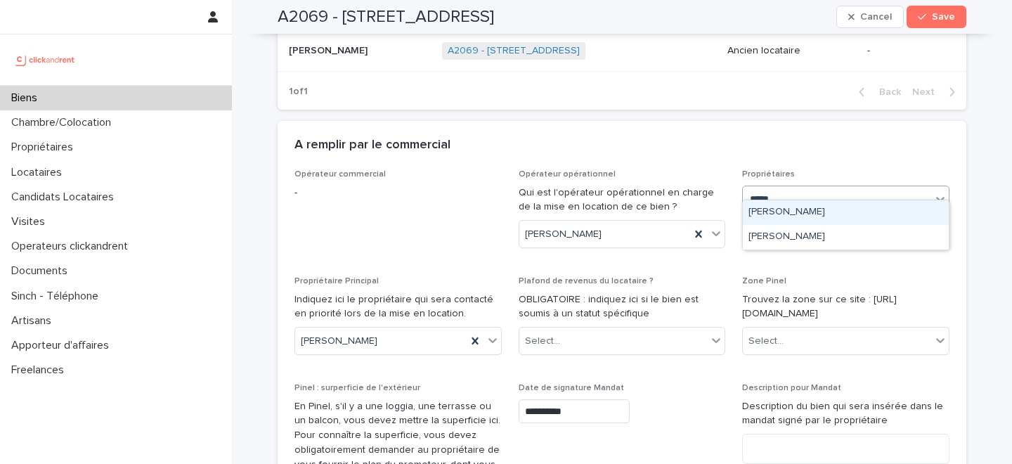
click at [799, 211] on div "[PERSON_NAME]" at bounding box center [846, 212] width 206 height 25
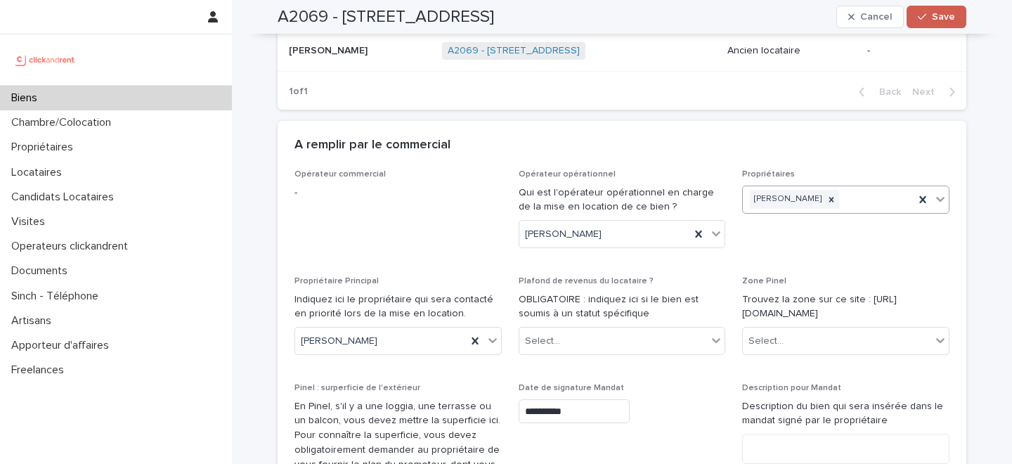
click at [932, 15] on div "button" at bounding box center [925, 17] width 14 height 10
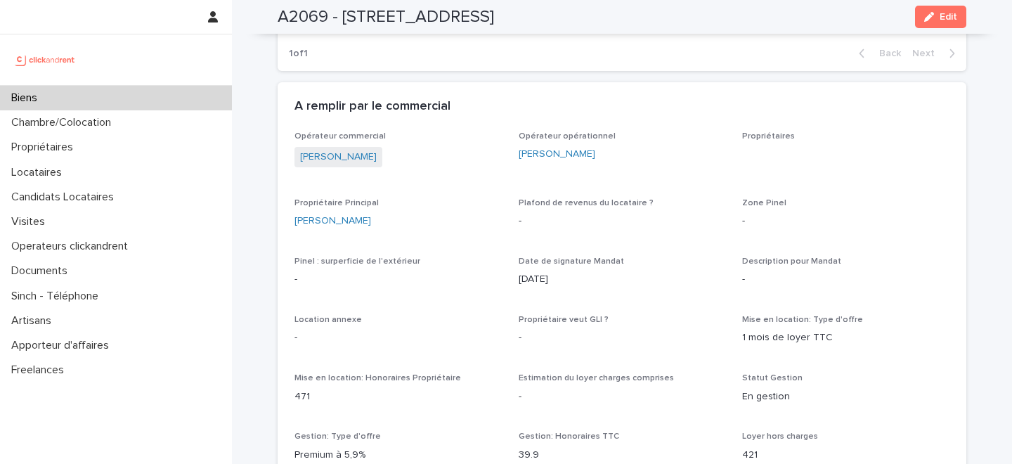
scroll to position [607, 0]
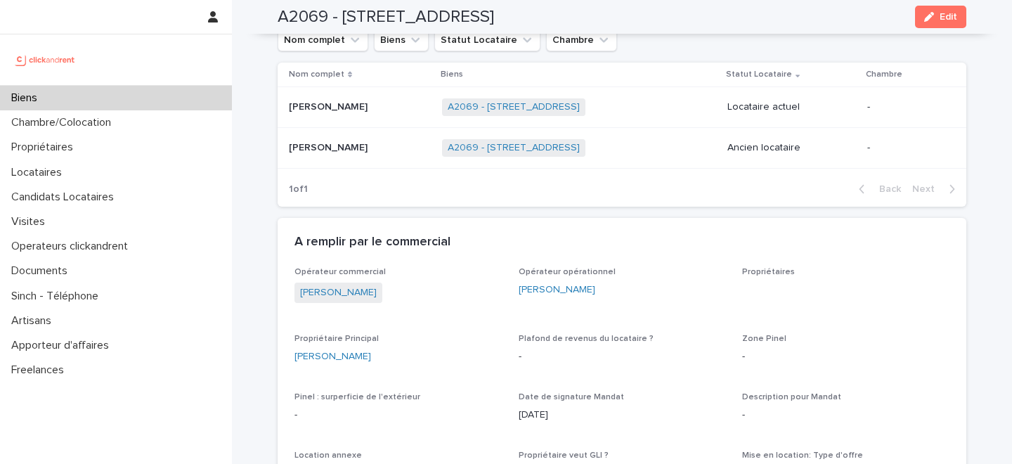
click at [766, 239] on div "A remplir par le commercial" at bounding box center [620, 242] width 650 height 15
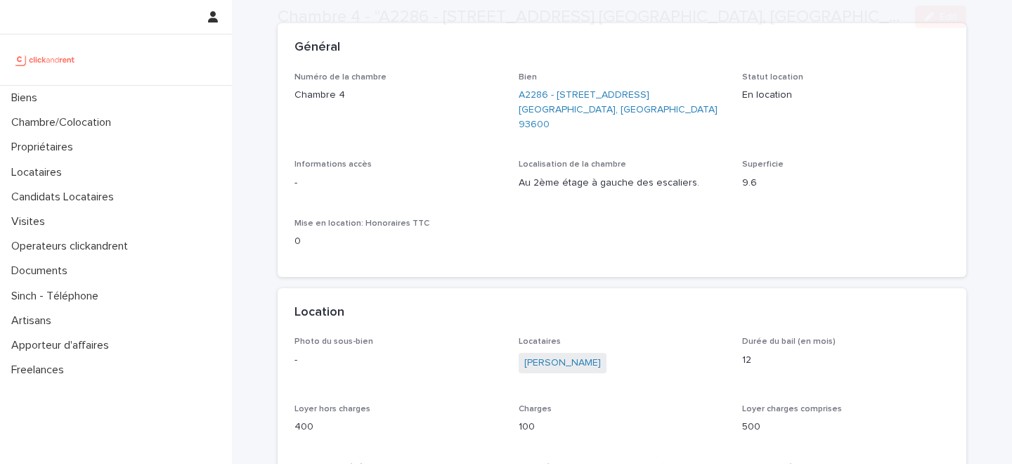
scroll to position [127, 0]
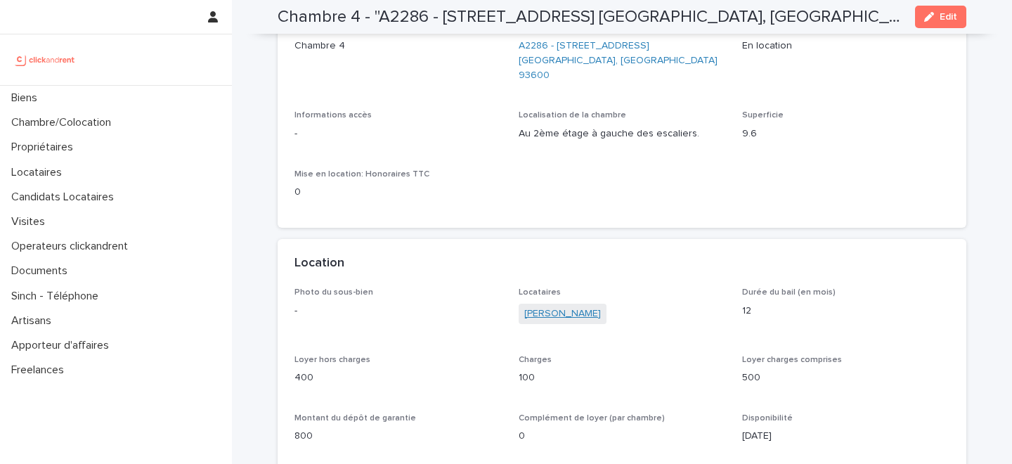
click at [550, 306] on link "[PERSON_NAME]" at bounding box center [562, 313] width 77 height 15
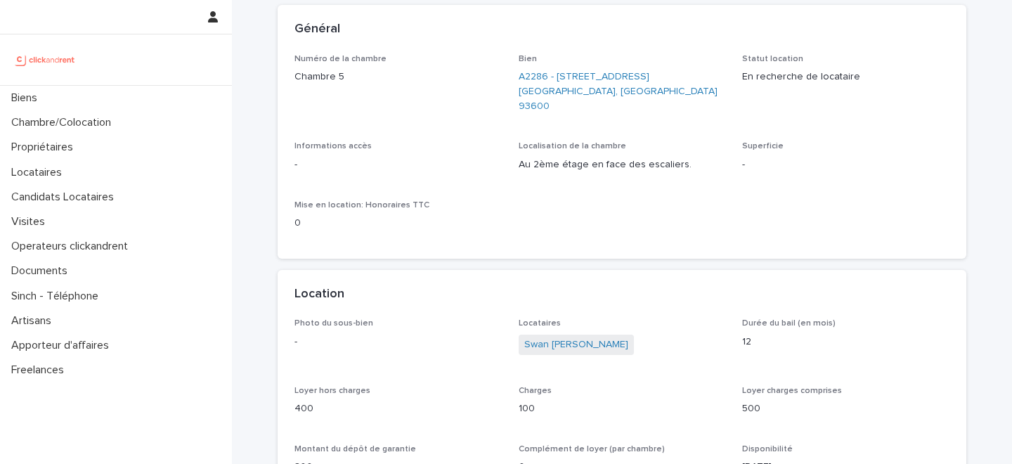
scroll to position [134, 0]
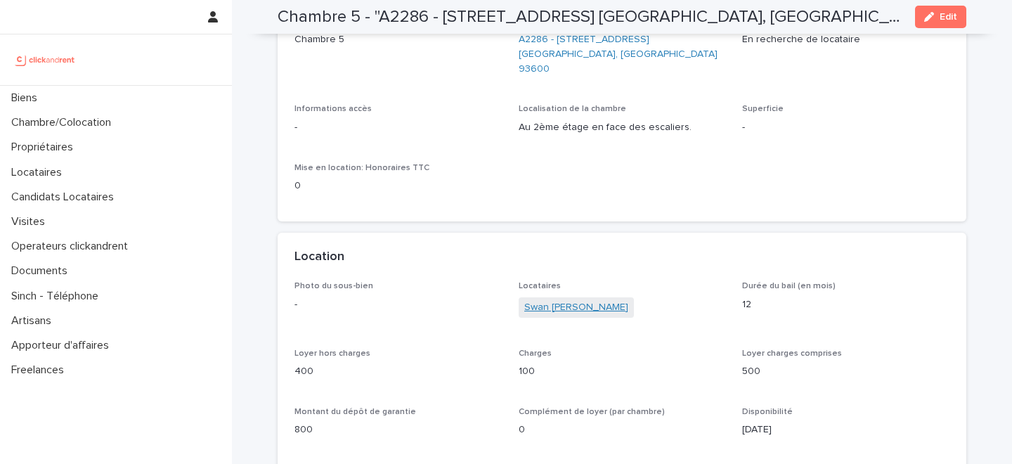
click at [562, 300] on link "Swan Joseph Fernandez" at bounding box center [576, 307] width 104 height 15
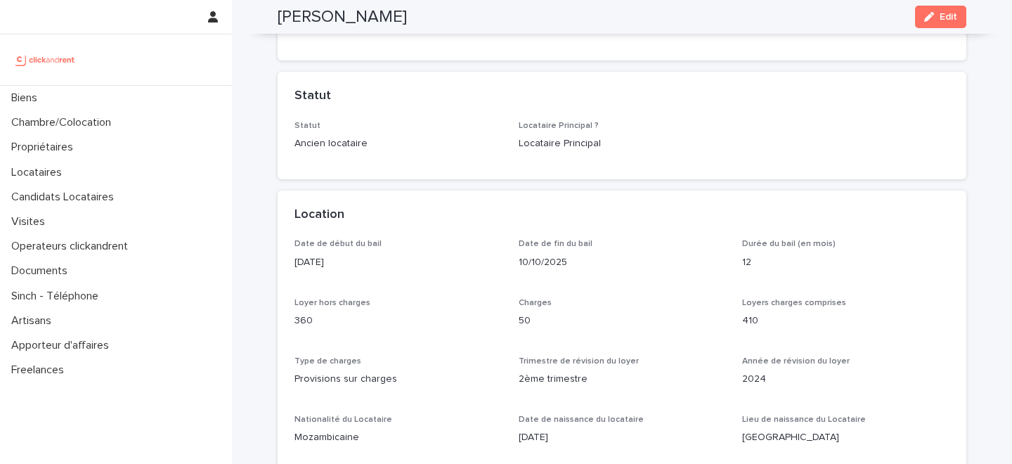
scroll to position [291, 0]
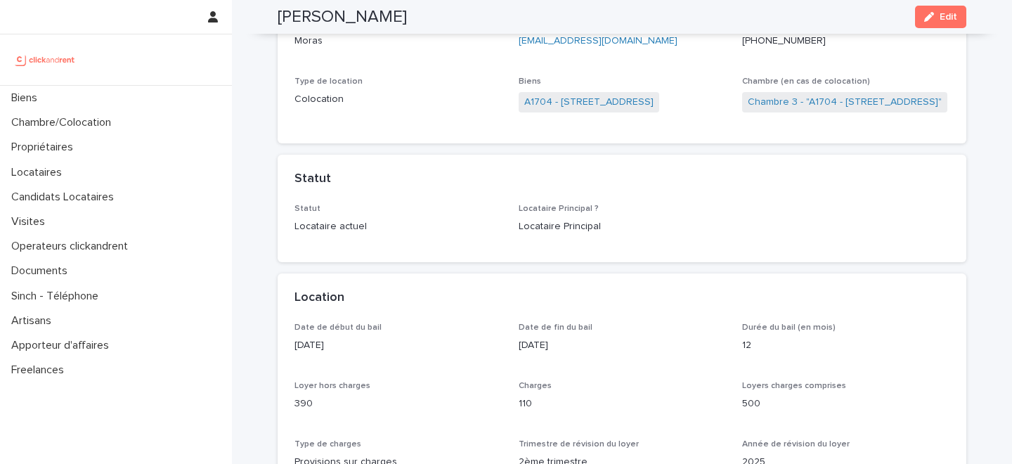
scroll to position [173, 0]
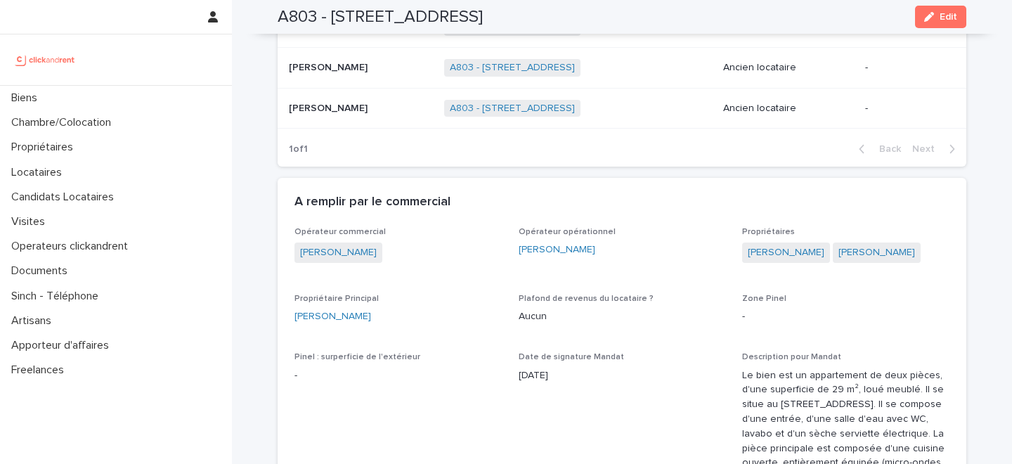
scroll to position [730, 0]
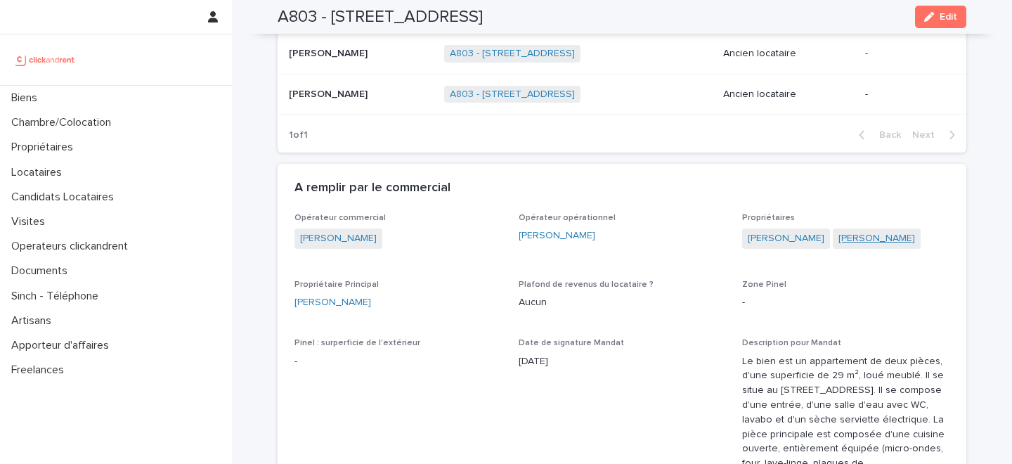
click at [839, 231] on link "Nicolas Gérard" at bounding box center [877, 238] width 77 height 15
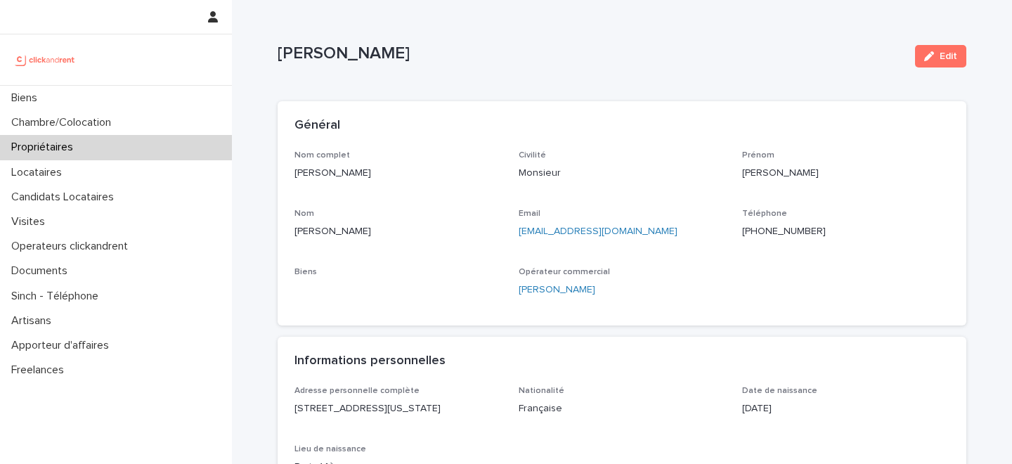
click at [785, 232] on p "+33608530493" at bounding box center [845, 231] width 207 height 15
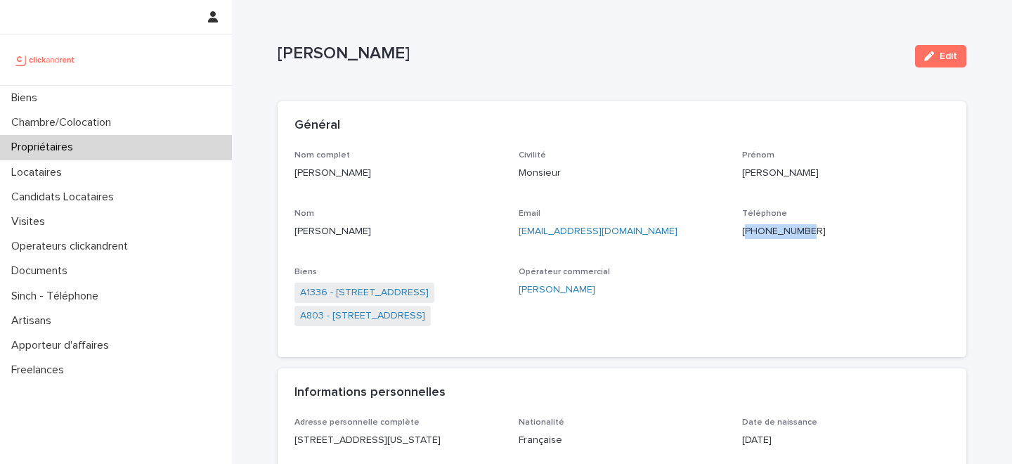
click at [785, 232] on p "+33608530493" at bounding box center [845, 231] width 207 height 15
copy p "+33608530493"
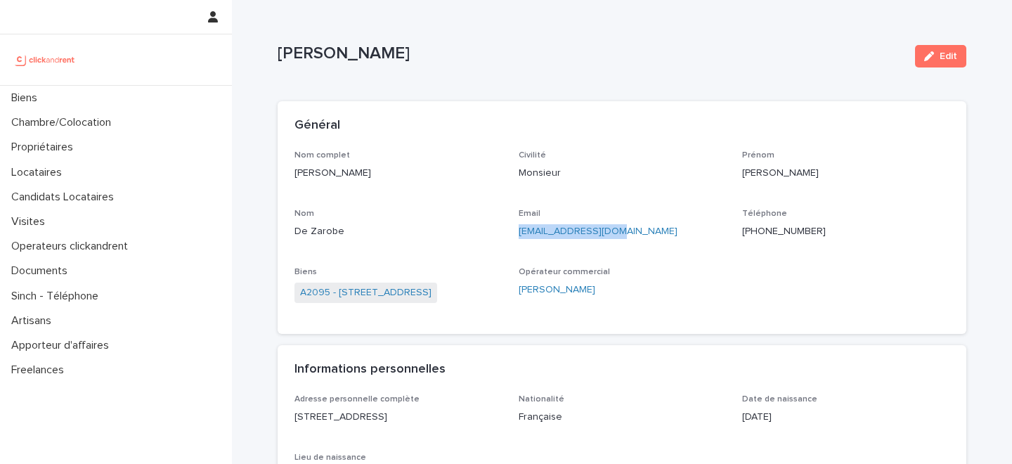
drag, startPoint x: 633, startPoint y: 234, endPoint x: 520, endPoint y: 229, distance: 113.3
click at [520, 229] on p "maurans64@gmail.com" at bounding box center [622, 231] width 207 height 15
copy link "maurans64@gmail.com"
click at [933, 62] on button "Edit" at bounding box center [940, 56] width 51 height 22
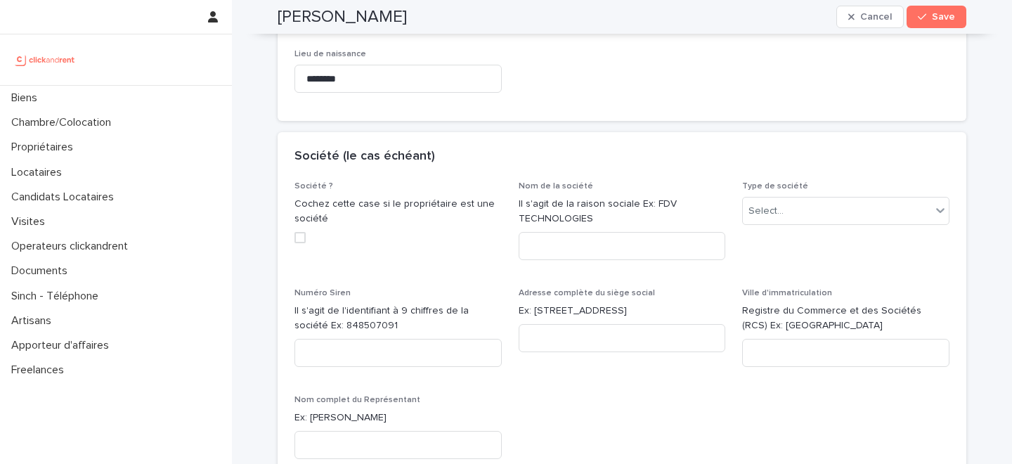
scroll to position [541, 0]
click at [871, 12] on span "Cancel" at bounding box center [876, 17] width 32 height 10
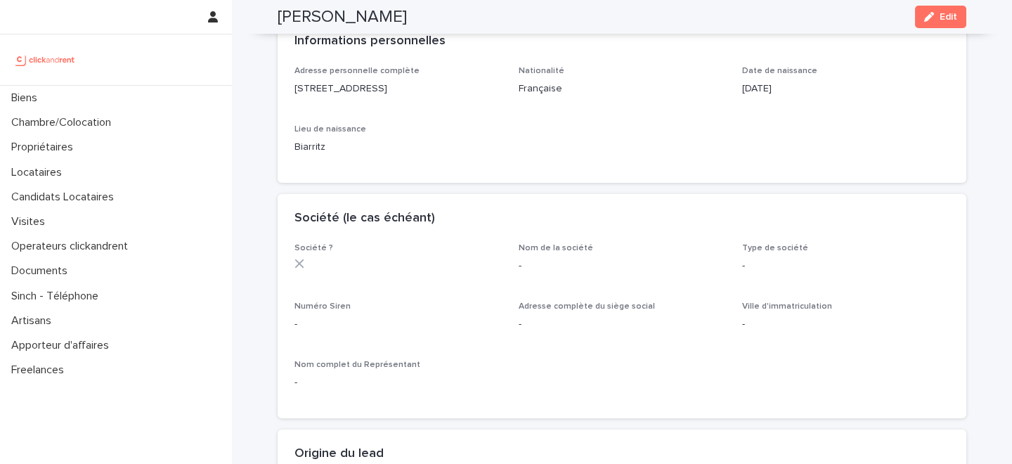
scroll to position [0, 0]
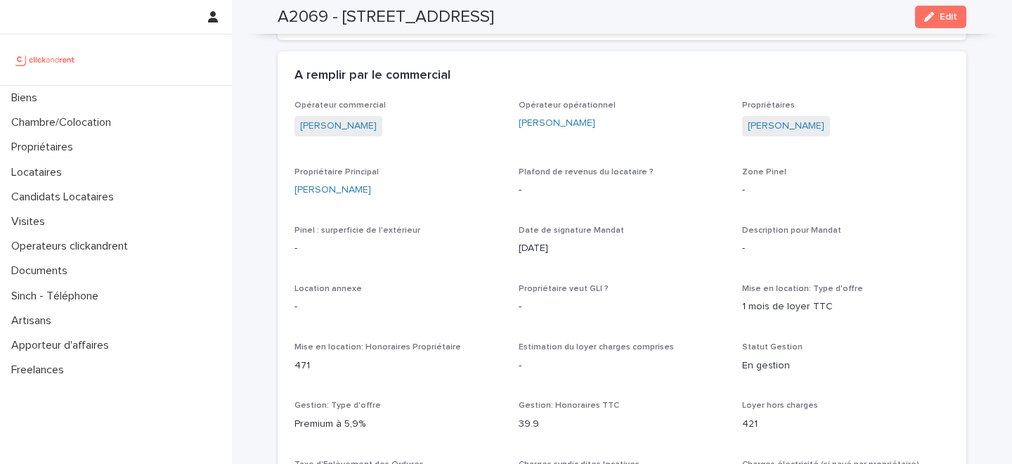
scroll to position [696, 0]
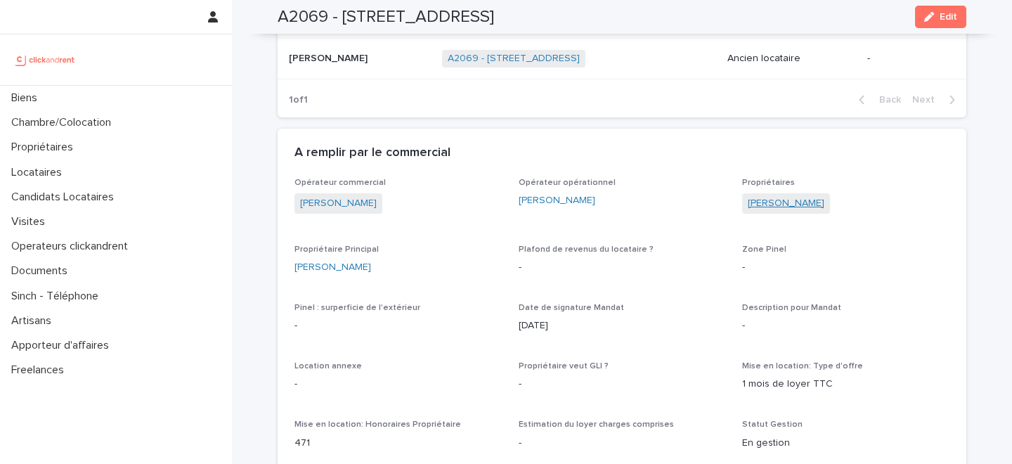
click at [774, 205] on link "[PERSON_NAME]" at bounding box center [786, 203] width 77 height 15
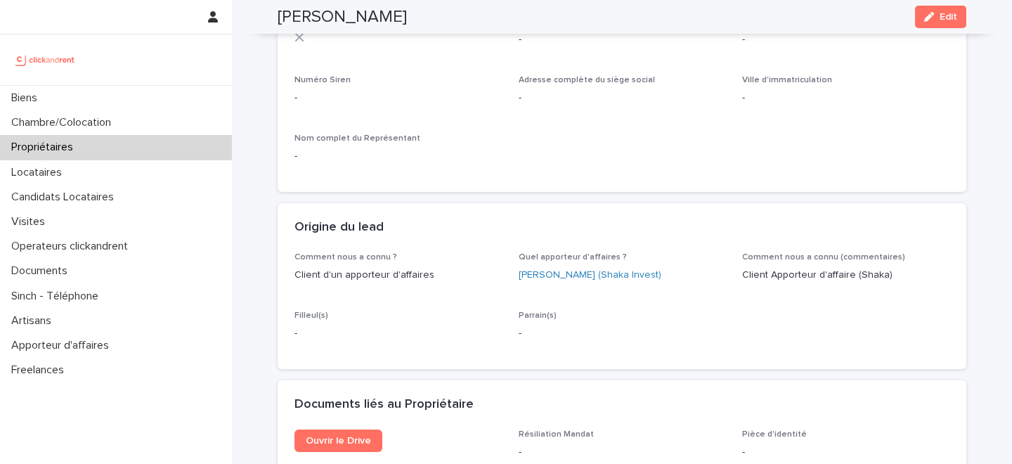
scroll to position [592, 0]
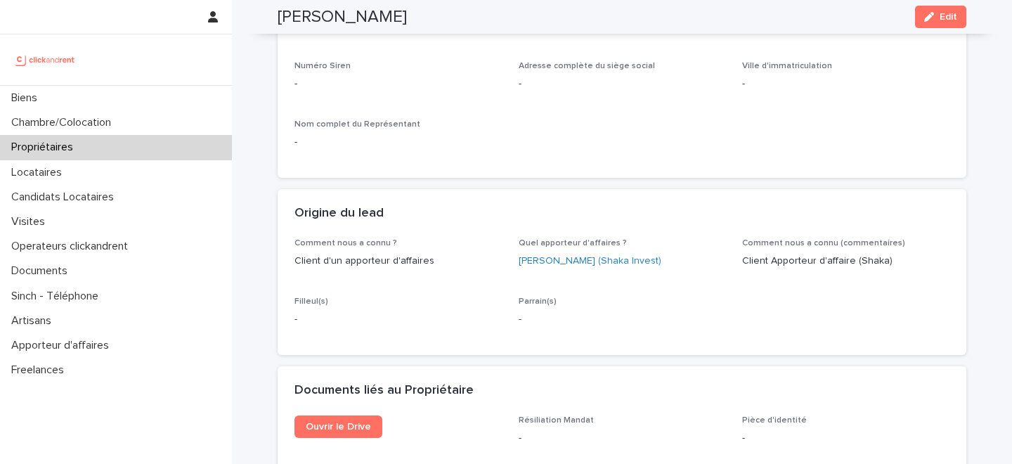
click at [118, 148] on div "Propriétaires" at bounding box center [116, 147] width 232 height 25
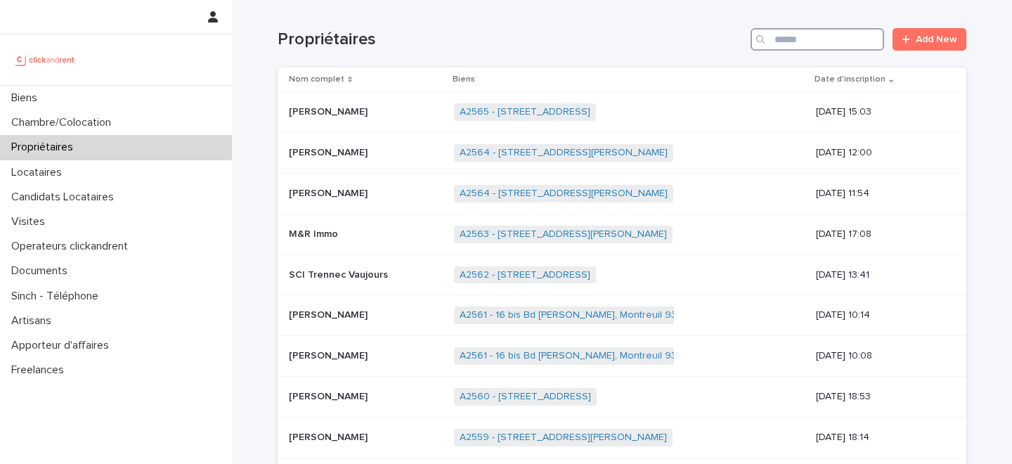
click at [816, 44] on input "Search" at bounding box center [818, 39] width 134 height 22
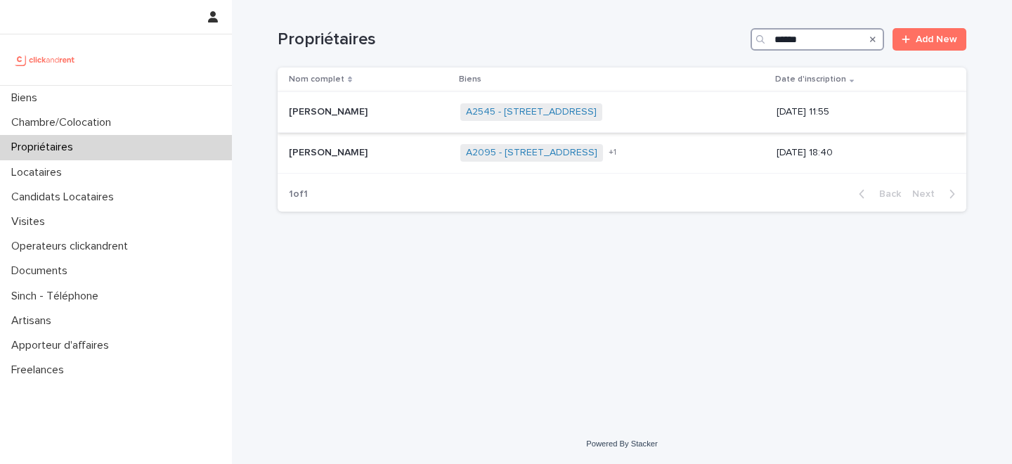
type input "******"
click at [382, 120] on div "Mauricio De Zarobe Mauricio De Zarobe" at bounding box center [369, 112] width 160 height 23
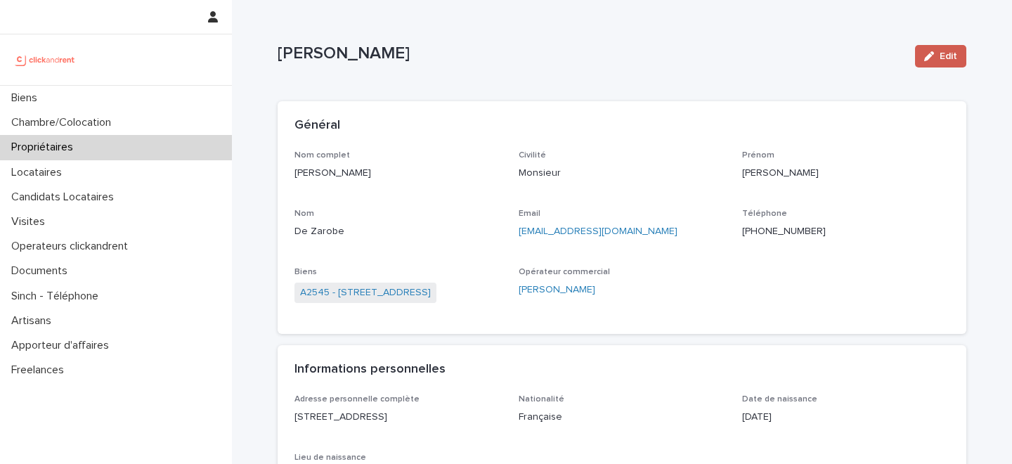
click at [936, 52] on div "button" at bounding box center [931, 56] width 15 height 10
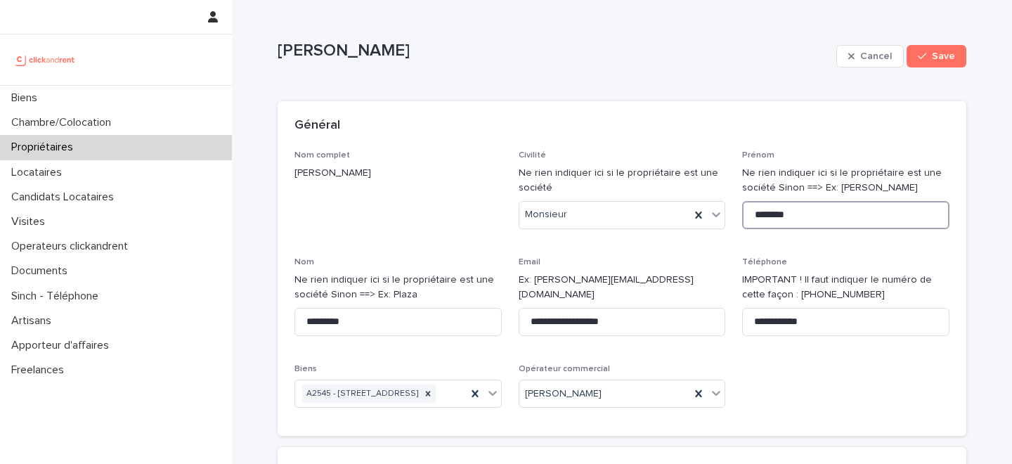
click at [844, 203] on input "********" at bounding box center [845, 215] width 207 height 28
click at [813, 214] on input "********" at bounding box center [845, 215] width 207 height 28
type input "**********"
click at [948, 59] on span "Save" at bounding box center [943, 56] width 23 height 10
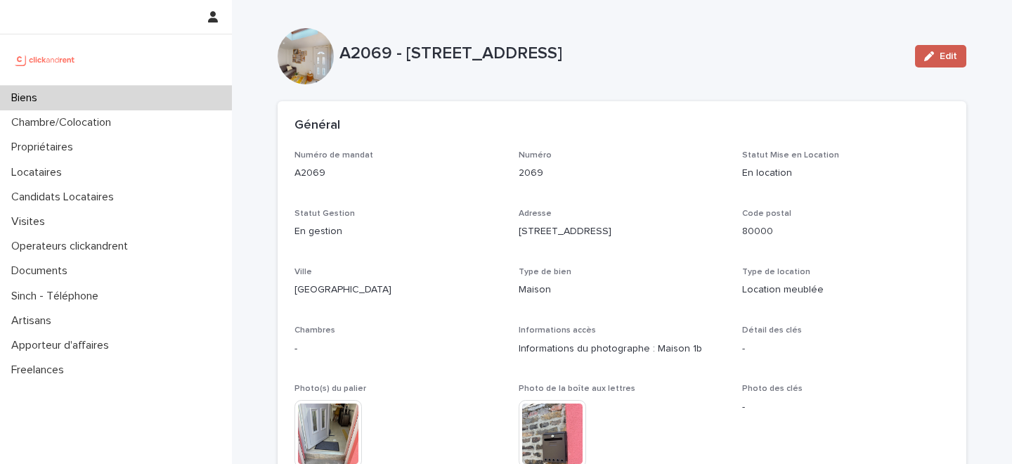
click at [938, 53] on div "button" at bounding box center [931, 56] width 15 height 10
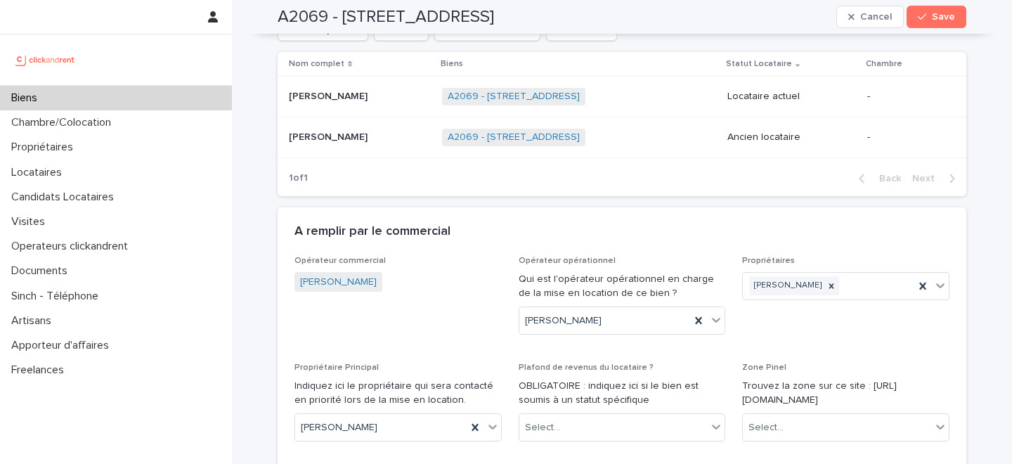
scroll to position [1039, 0]
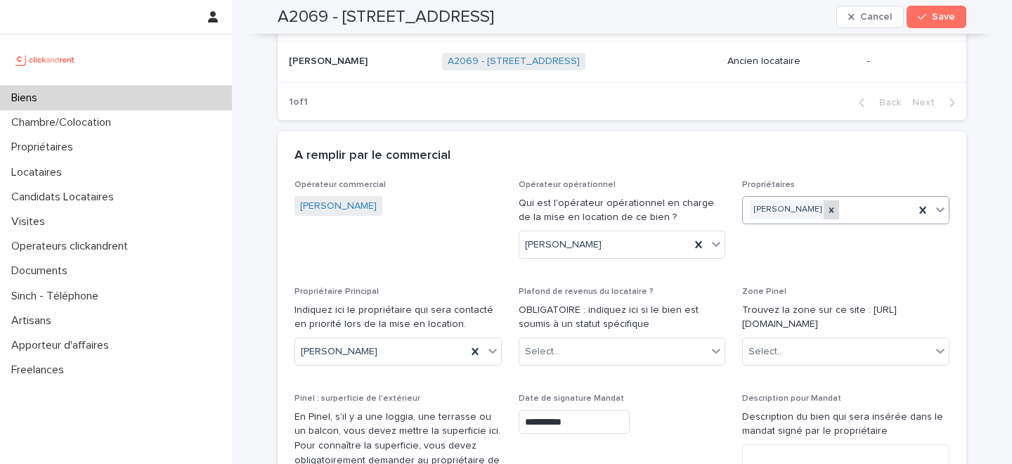
click at [832, 205] on icon at bounding box center [832, 210] width 10 height 10
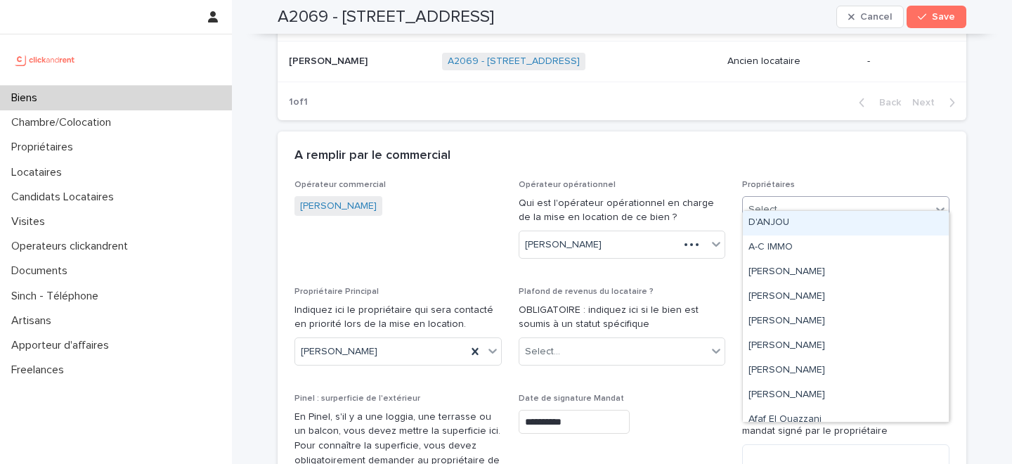
click at [775, 202] on div "Select..." at bounding box center [766, 209] width 35 height 15
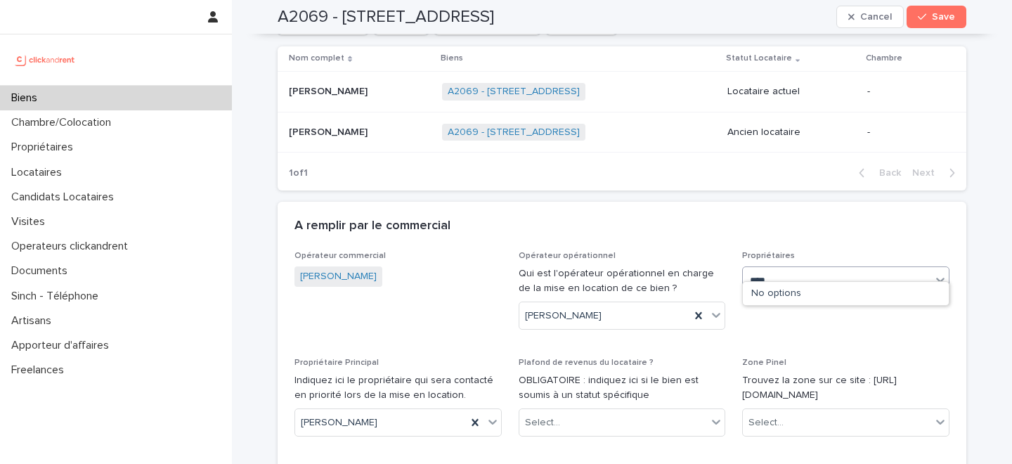
type input "*****"
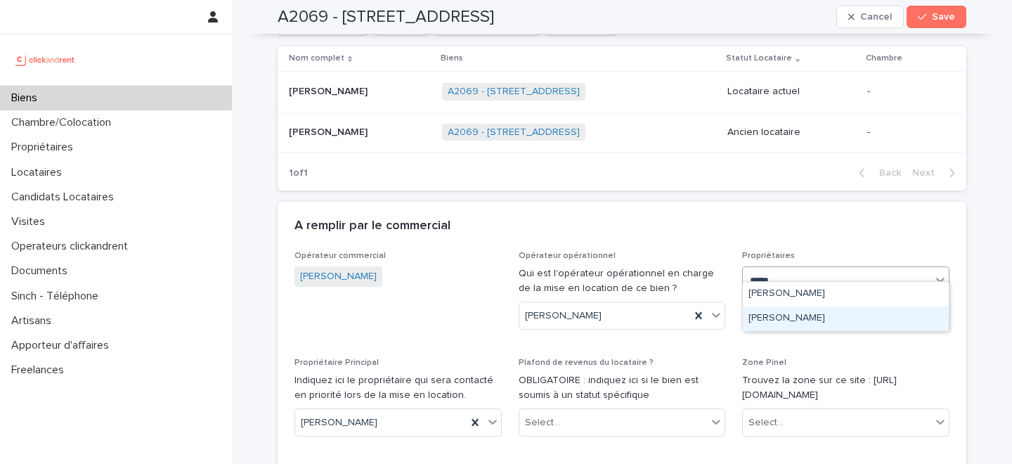
click at [801, 319] on div "[PERSON_NAME]" at bounding box center [846, 318] width 206 height 25
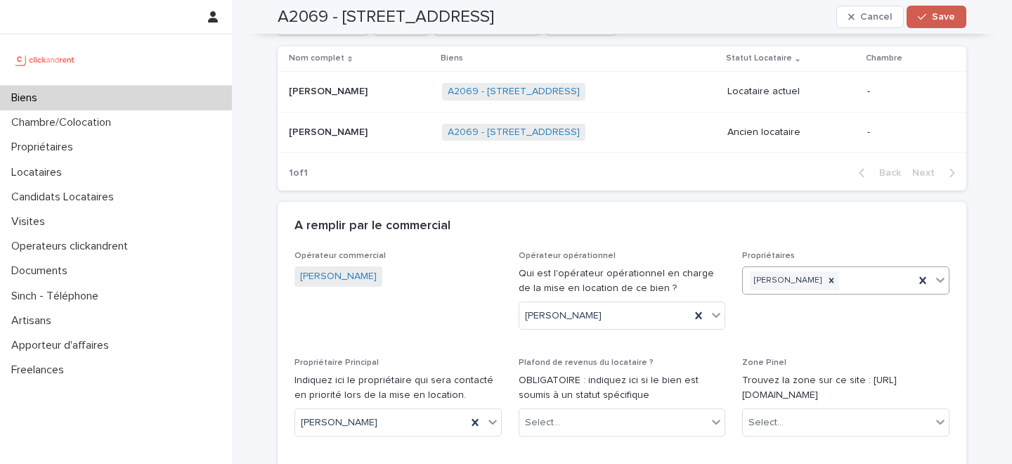
click at [939, 18] on span "Save" at bounding box center [943, 17] width 23 height 10
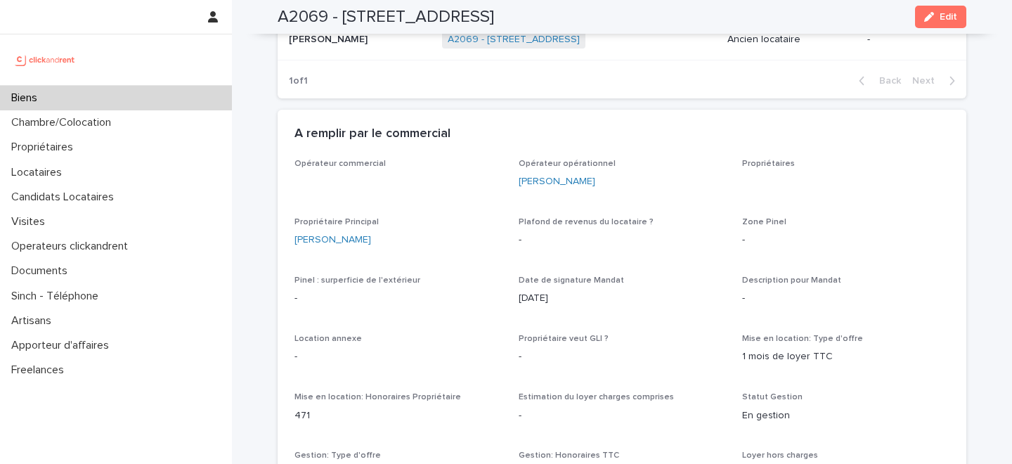
scroll to position [728, 0]
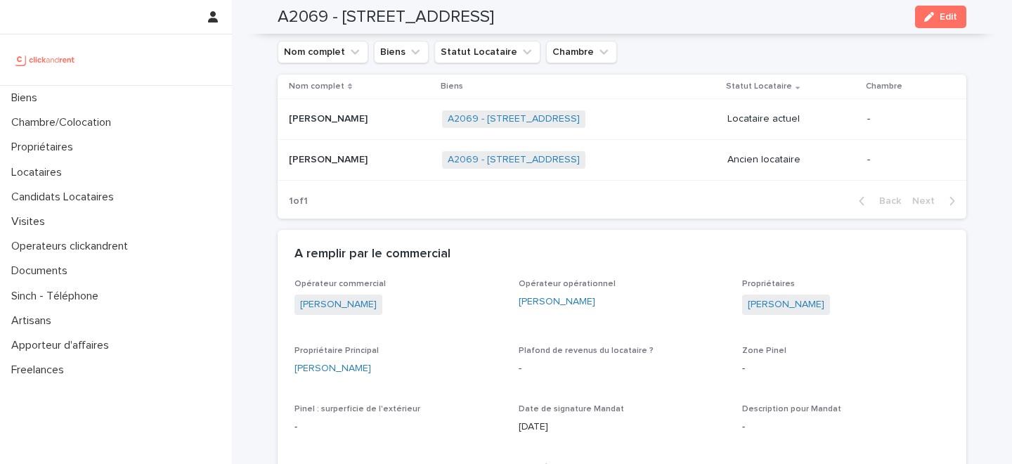
scroll to position [601, 0]
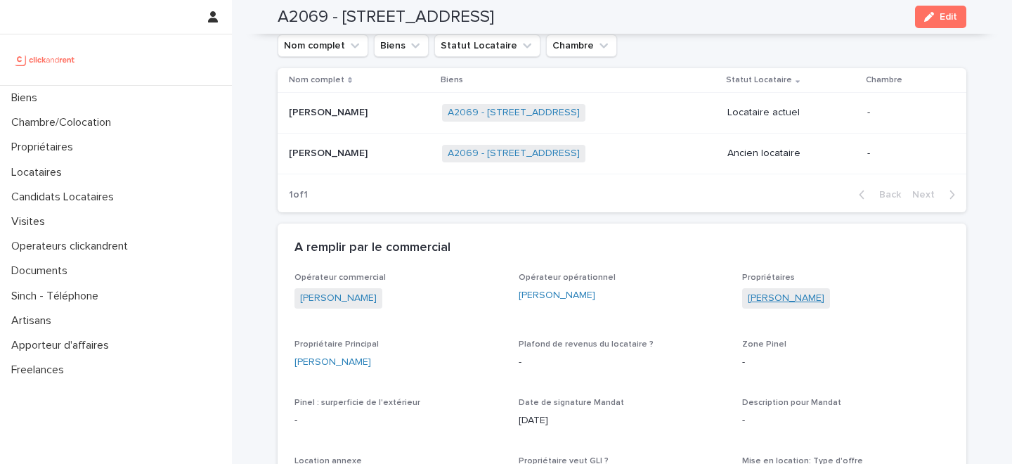
click at [791, 300] on link "[PERSON_NAME]" at bounding box center [786, 298] width 77 height 15
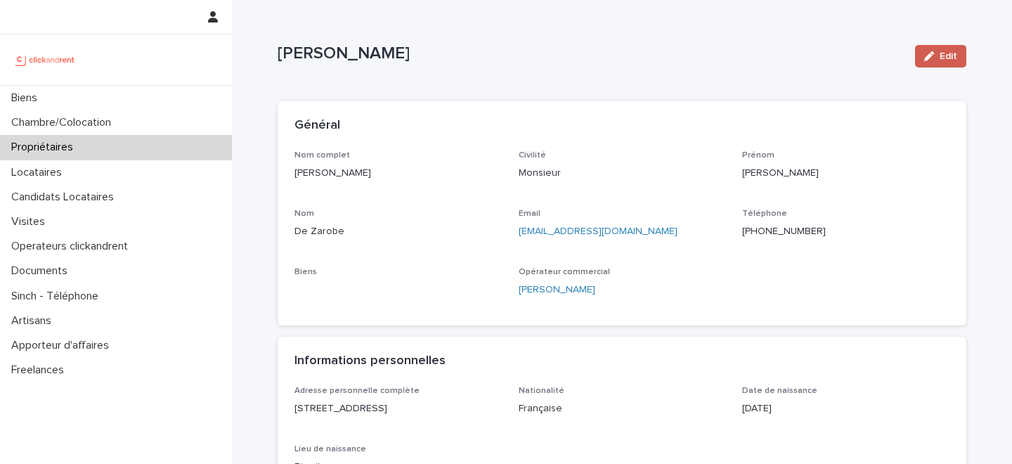
click at [939, 55] on div "button" at bounding box center [931, 56] width 15 height 10
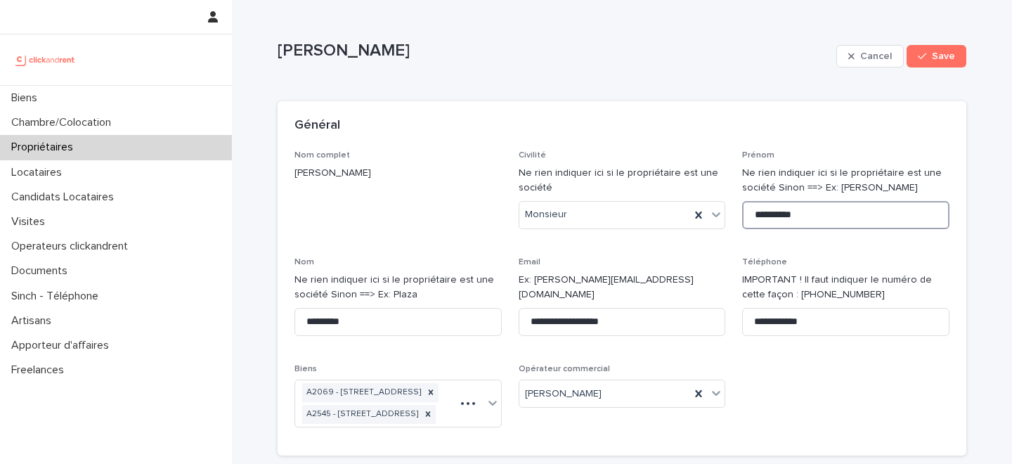
click at [841, 225] on input "**********" at bounding box center [845, 215] width 207 height 28
type input "********"
click at [931, 63] on button "Save" at bounding box center [937, 56] width 60 height 22
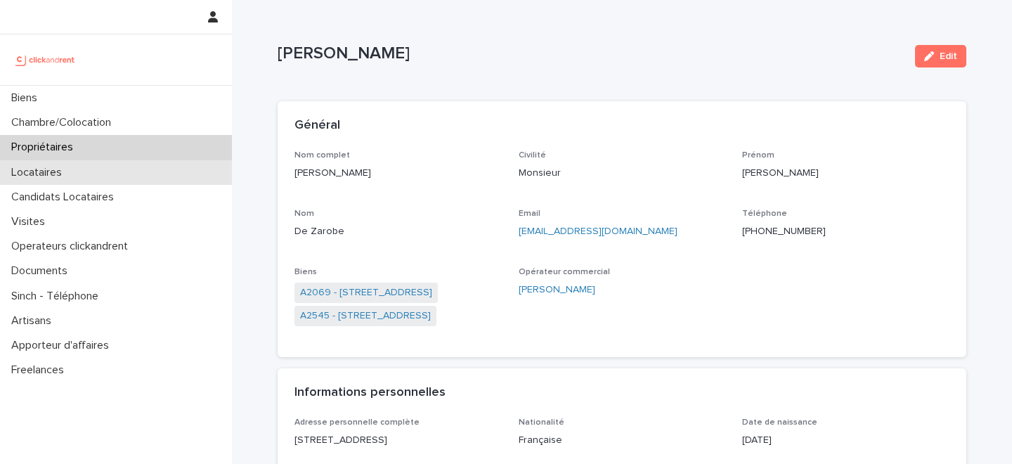
click at [113, 169] on div "Locataires" at bounding box center [116, 172] width 232 height 25
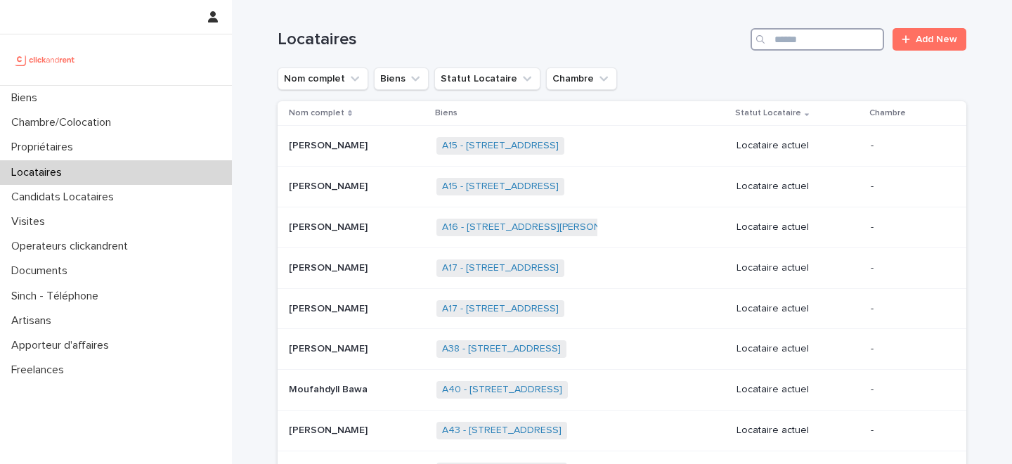
click at [815, 37] on input "Search" at bounding box center [818, 39] width 134 height 22
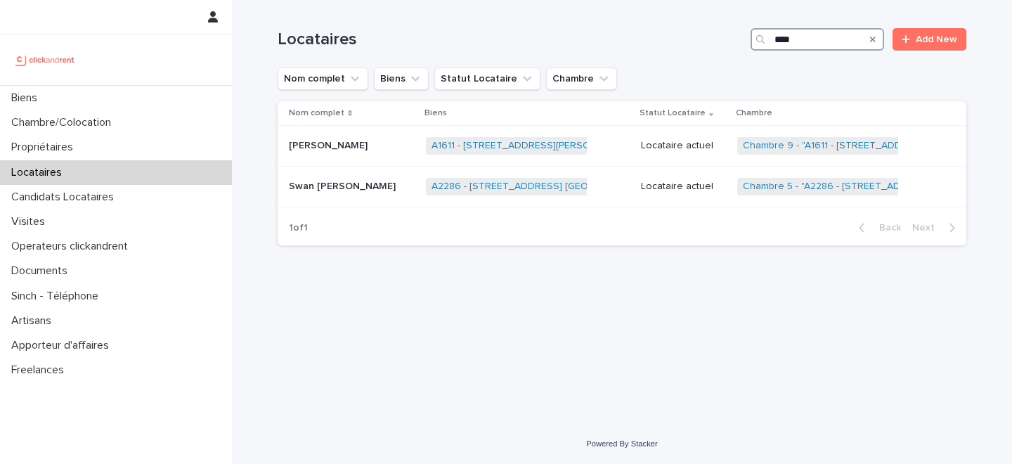
type input "****"
click at [363, 186] on p "Swan [PERSON_NAME]" at bounding box center [344, 185] width 110 height 15
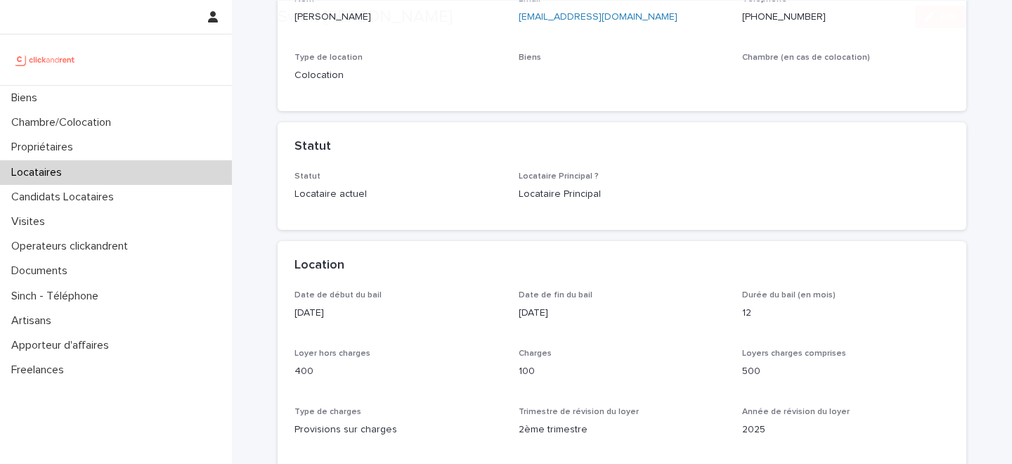
scroll to position [307, 0]
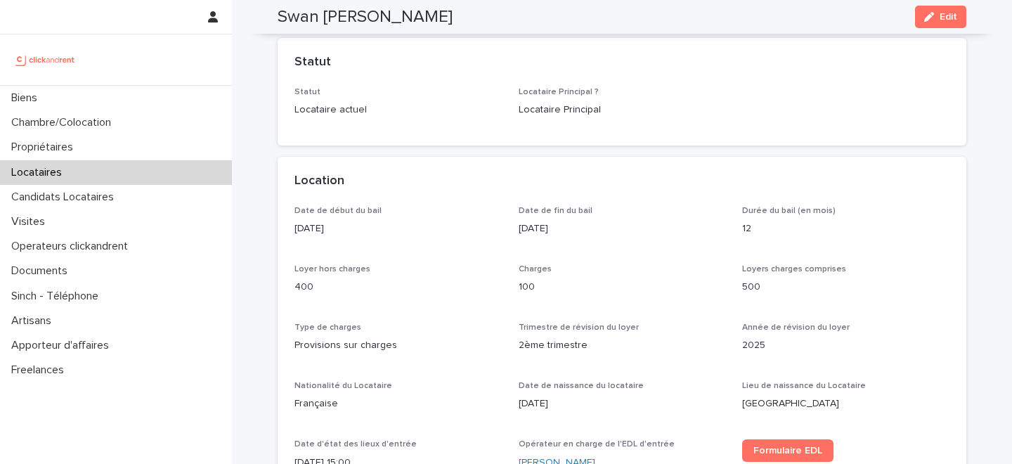
click at [354, 164] on div "Location" at bounding box center [622, 181] width 689 height 49
